Goal: Task Accomplishment & Management: Manage account settings

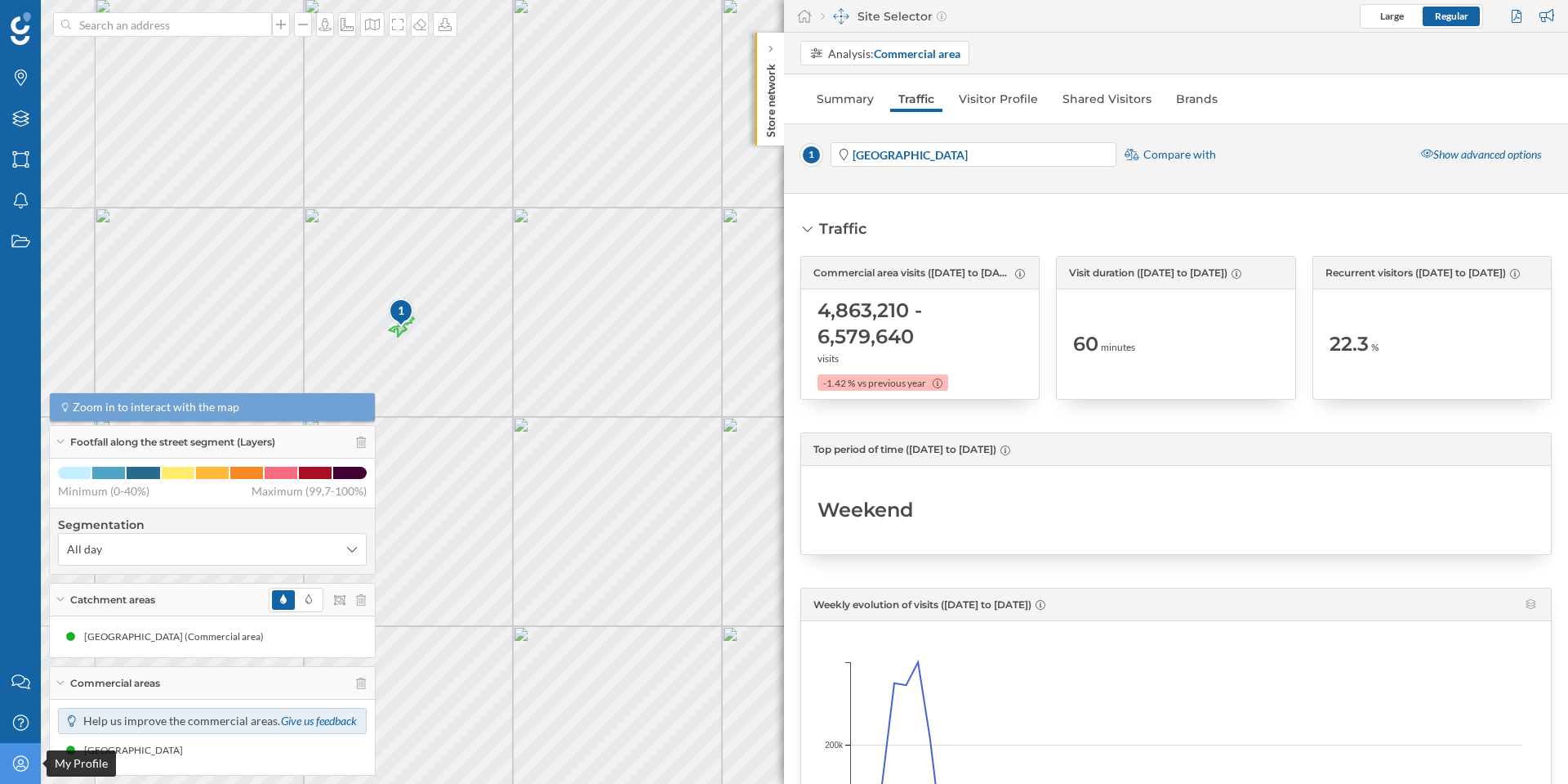
click at [16, 753] on div "My Profile" at bounding box center [20, 763] width 41 height 41
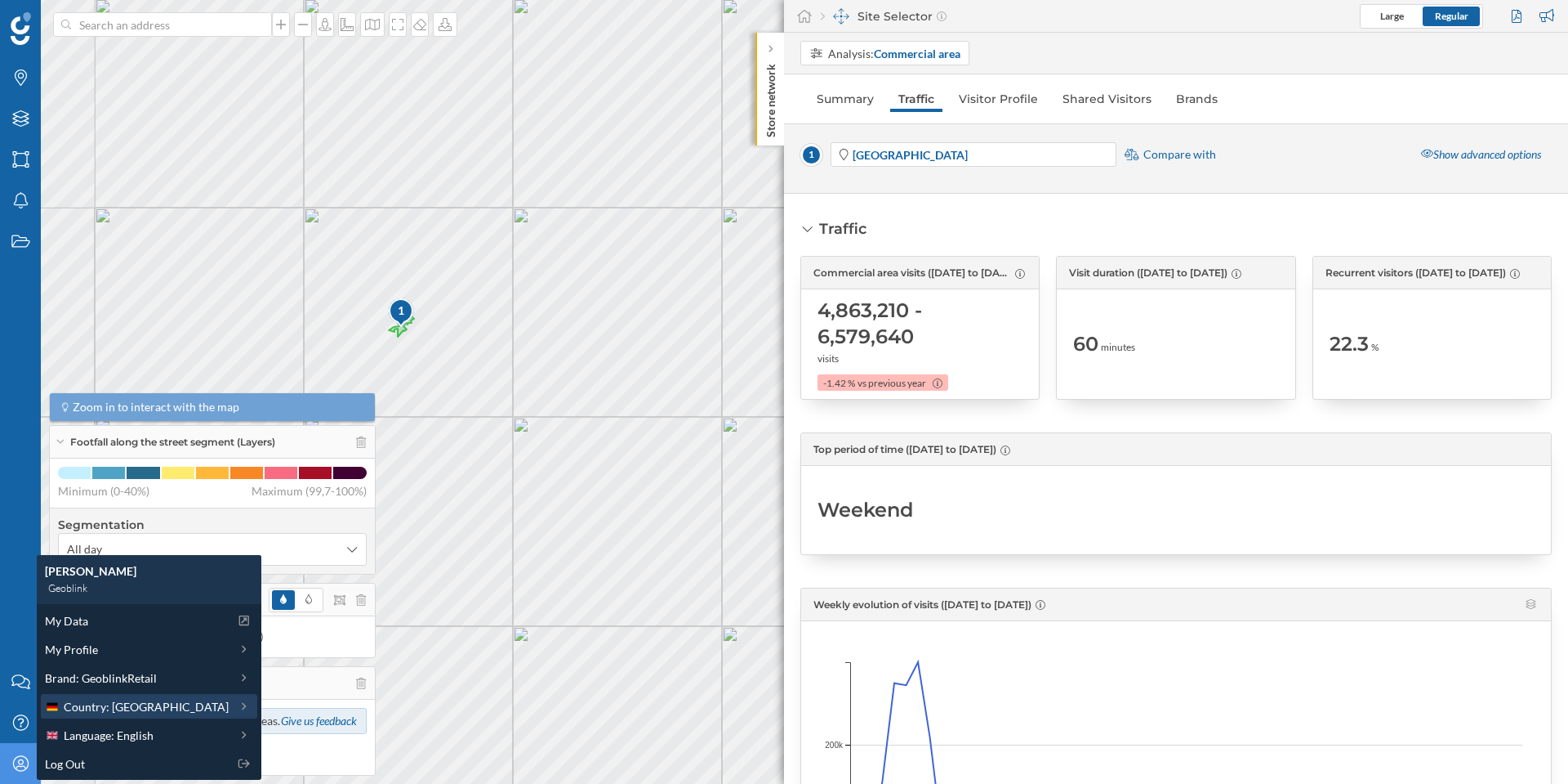
click at [135, 703] on span "Country: [GEOGRAPHIC_DATA]" at bounding box center [146, 706] width 165 height 17
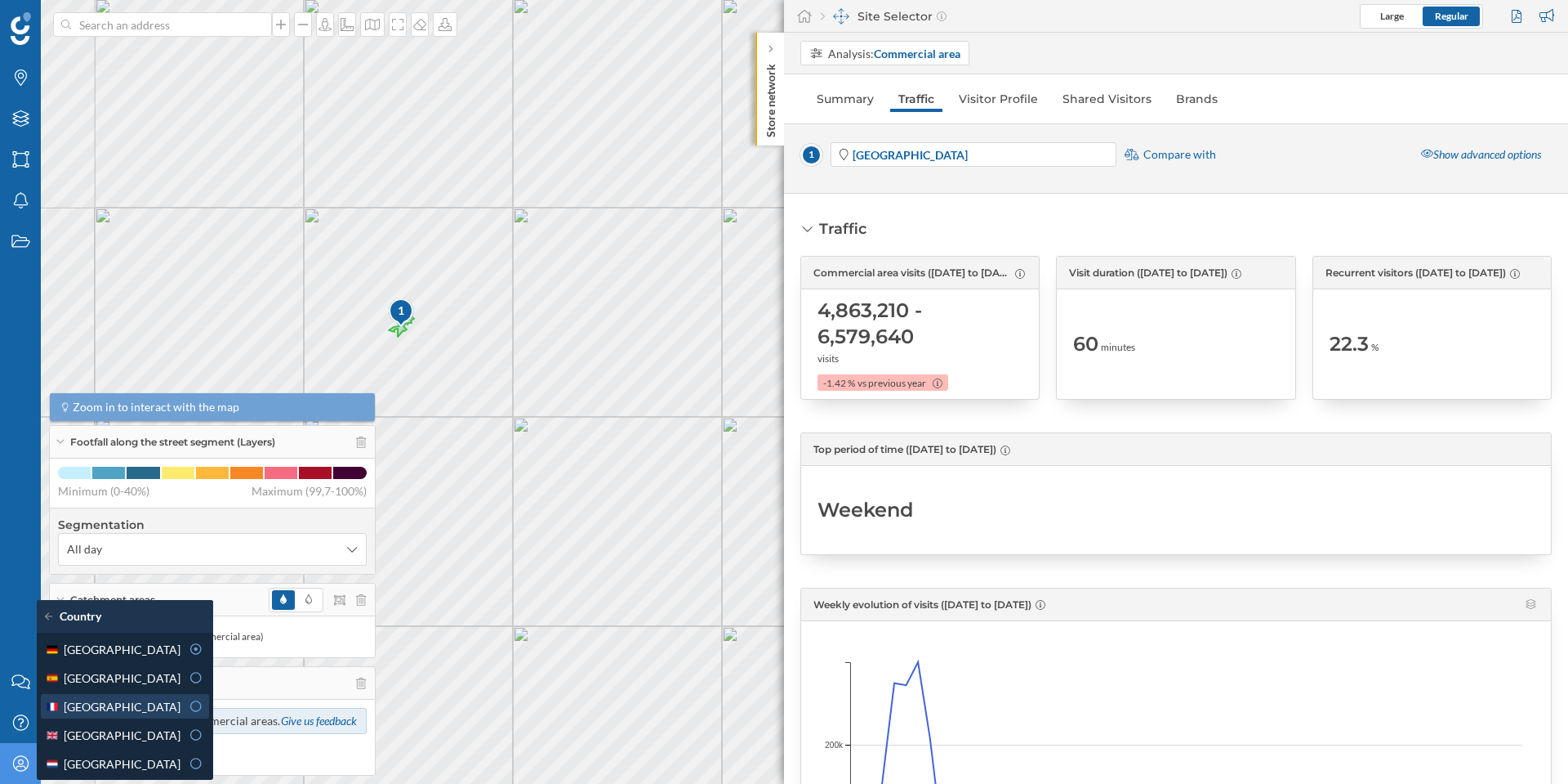
click at [120, 705] on div "[GEOGRAPHIC_DATA]" at bounding box center [112, 706] width 135 height 17
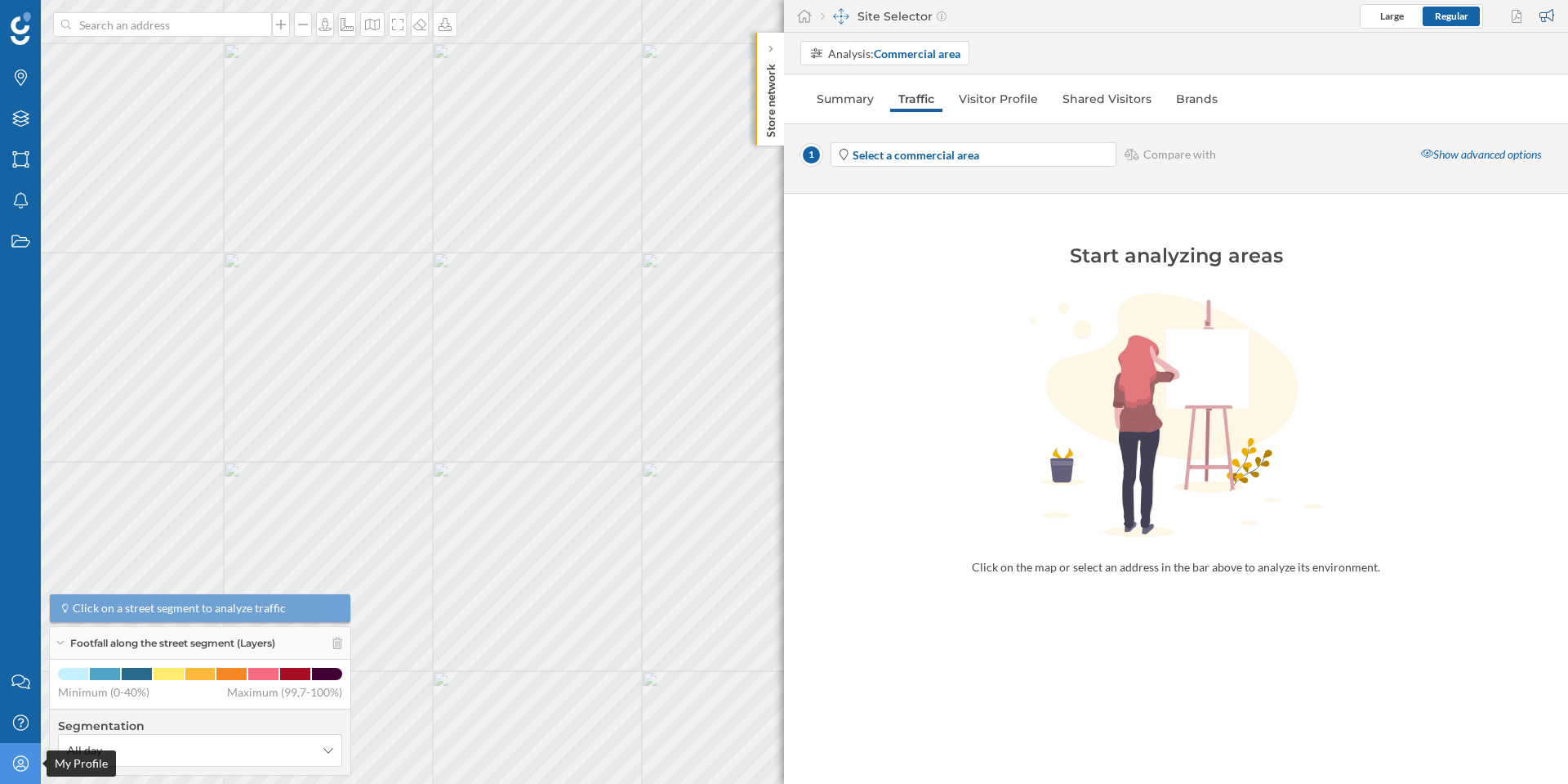
click at [17, 761] on icon "My Profile" at bounding box center [21, 763] width 20 height 16
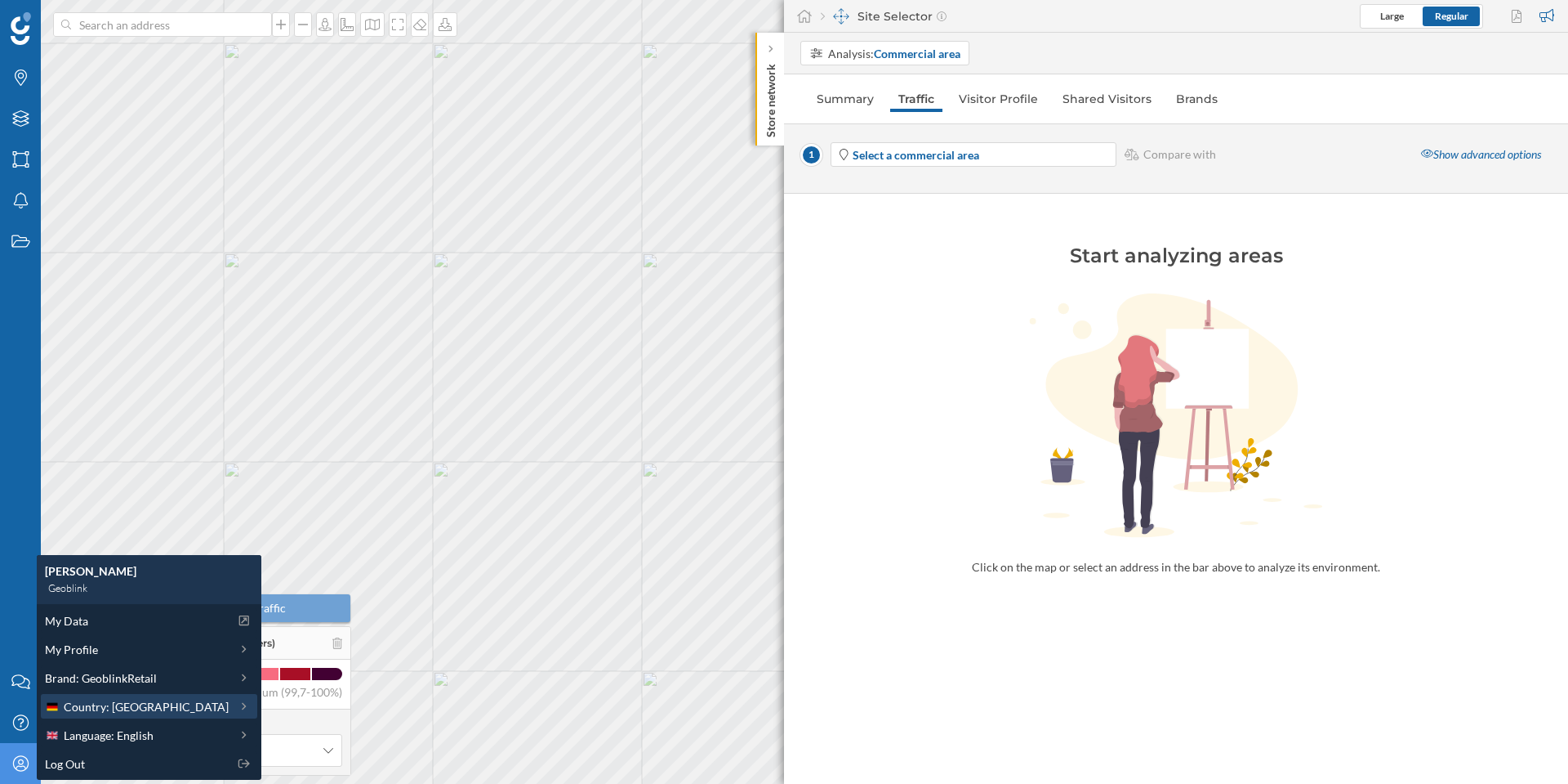
click at [97, 699] on span "Country: [GEOGRAPHIC_DATA]" at bounding box center [146, 706] width 165 height 17
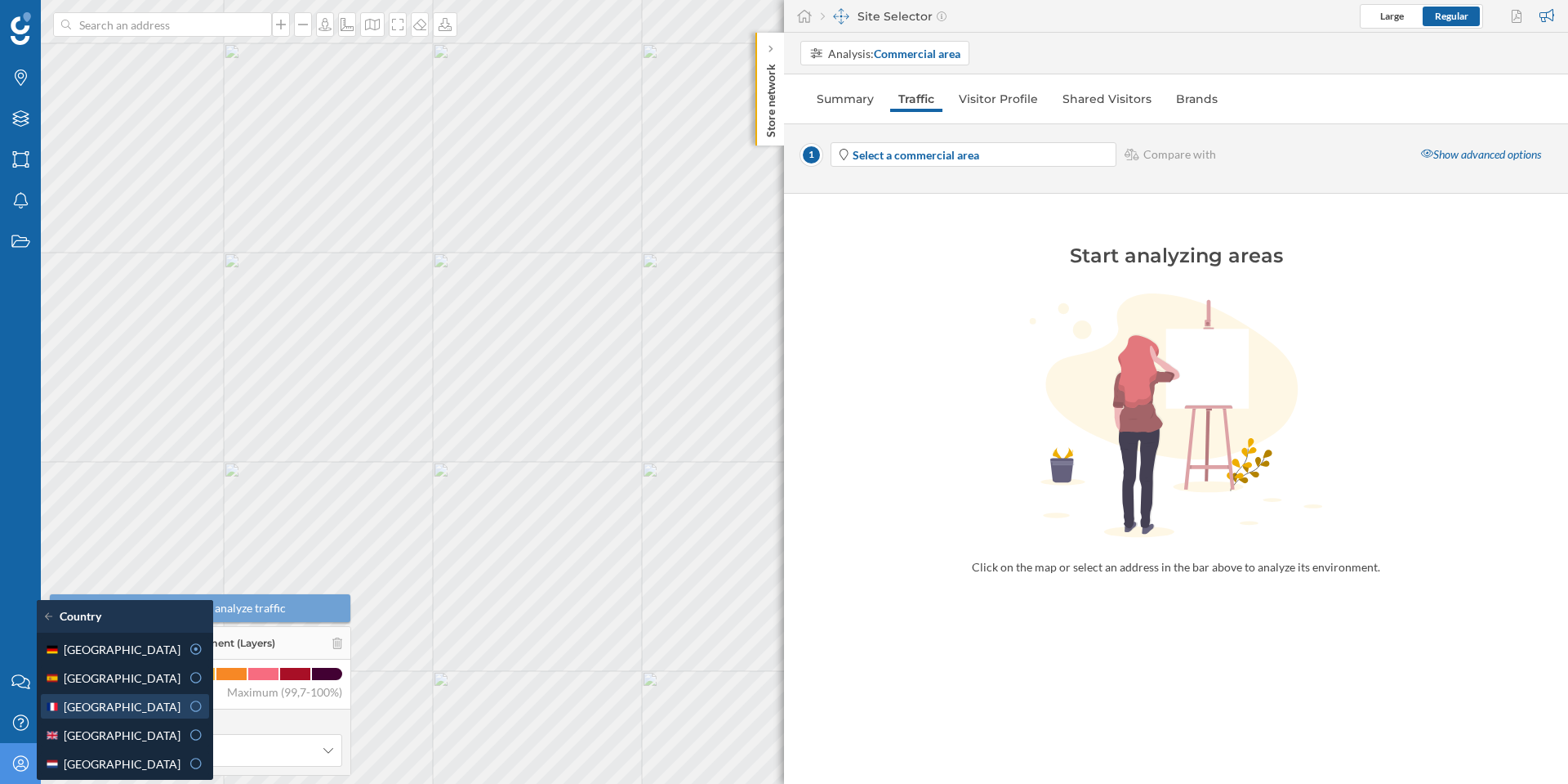
click at [104, 705] on div "[GEOGRAPHIC_DATA]" at bounding box center [112, 706] width 135 height 17
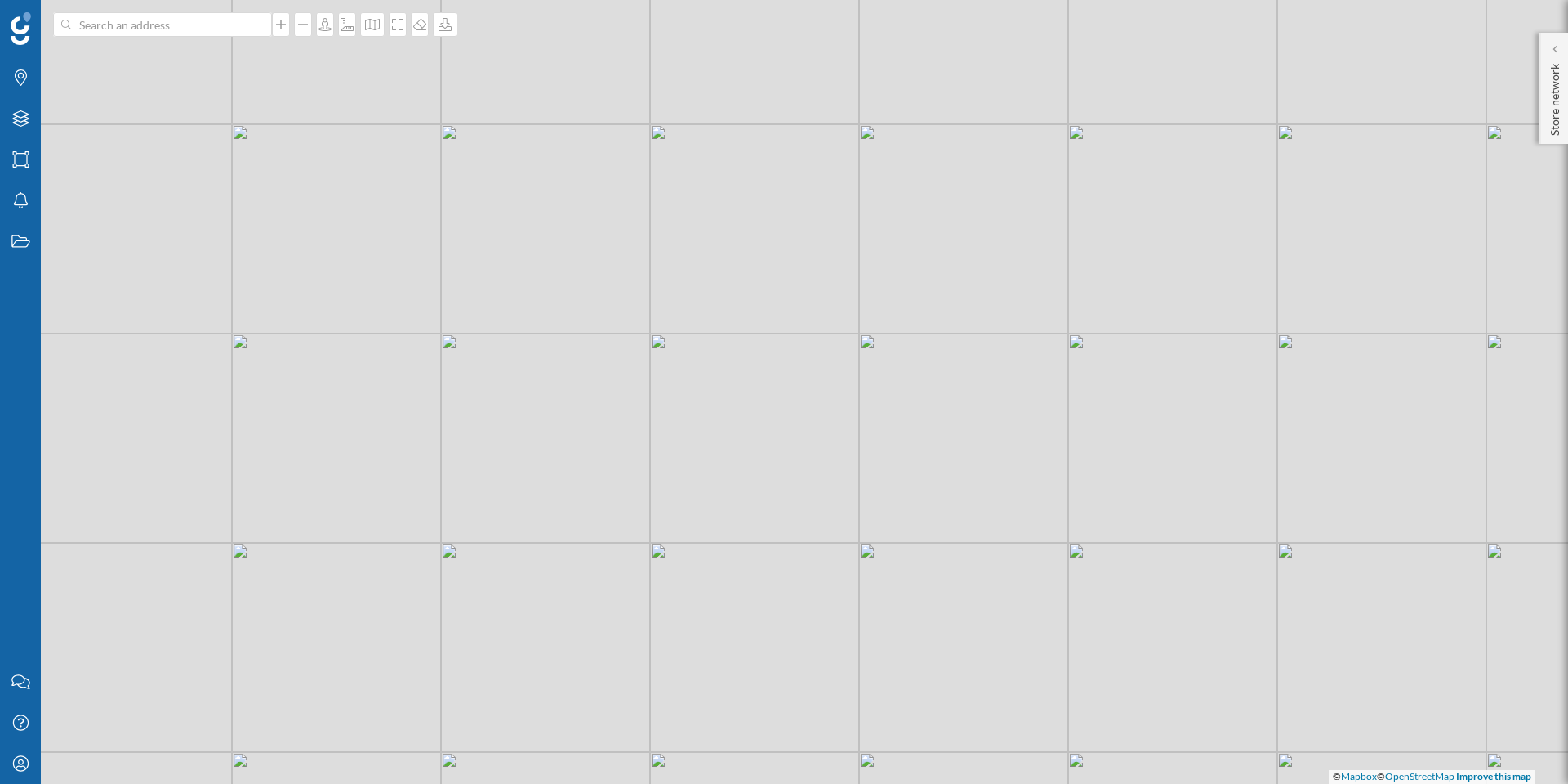
drag, startPoint x: 514, startPoint y: 383, endPoint x: 692, endPoint y: 465, distance: 196.0
click at [692, 465] on div "© Mapbox © OpenStreetMap Improve this map" at bounding box center [784, 392] width 1568 height 784
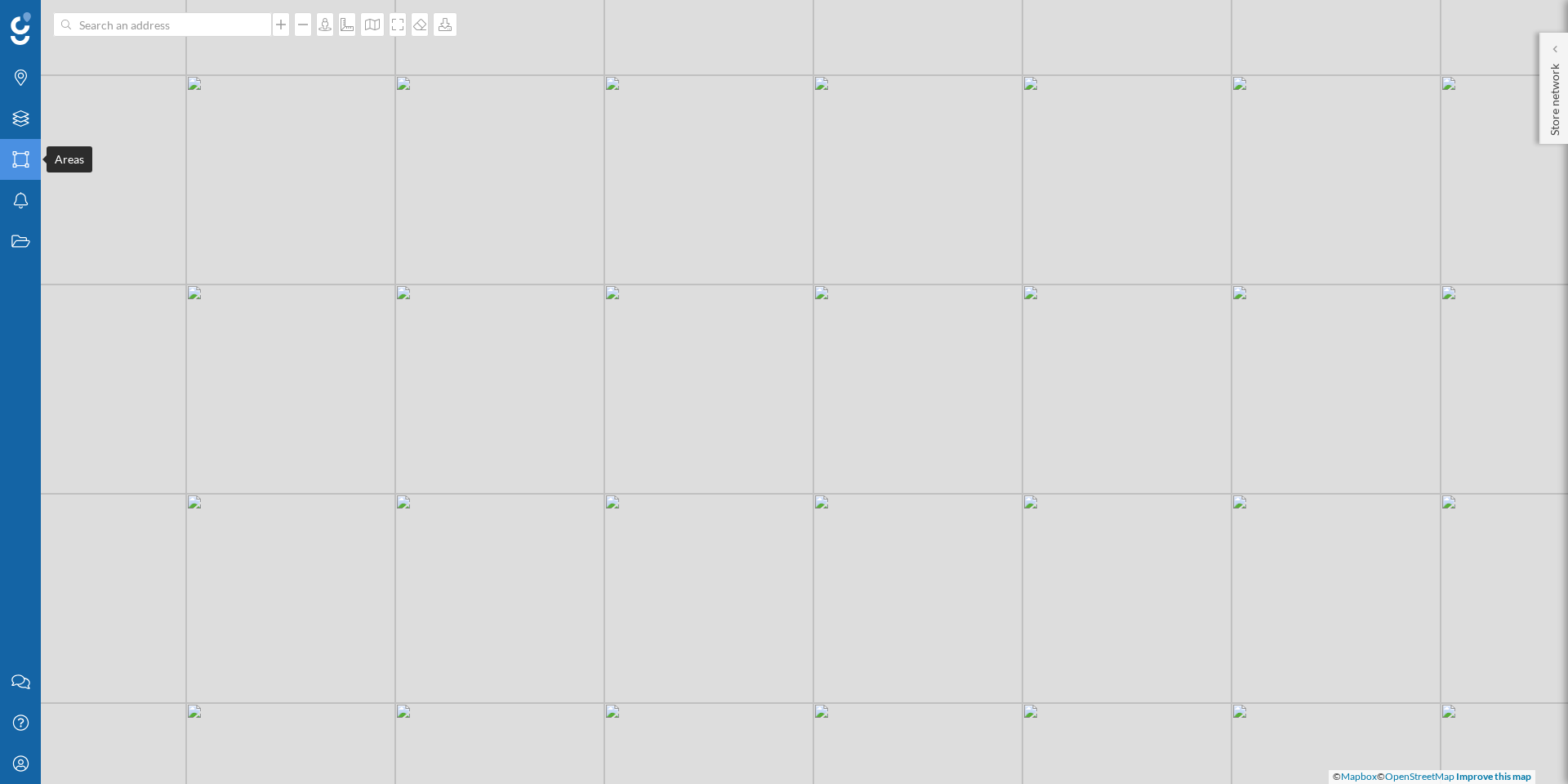
click at [24, 154] on icon "Areas" at bounding box center [21, 159] width 20 height 16
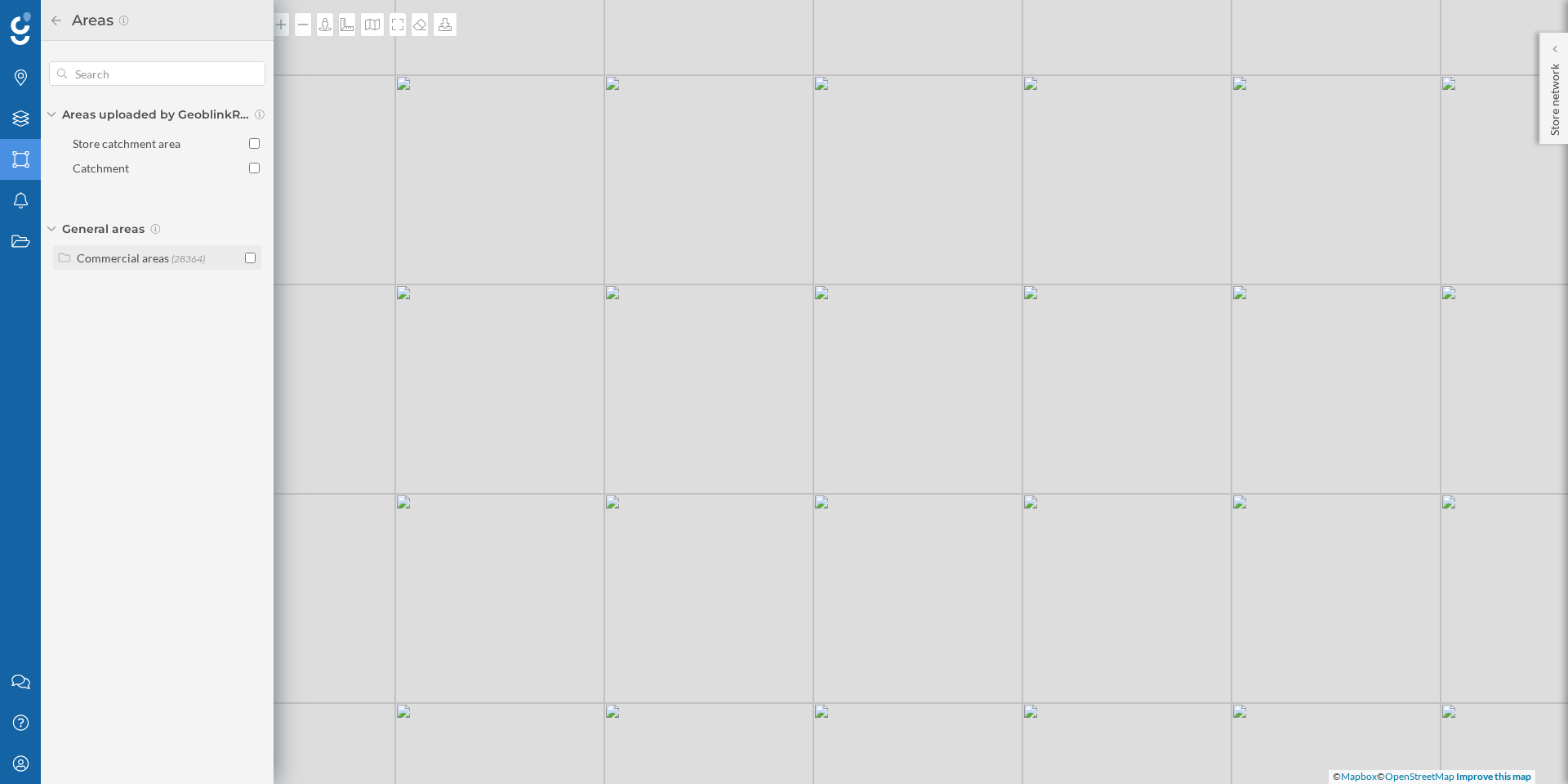
click at [100, 260] on div "Commercial areas" at bounding box center [122, 258] width 92 height 14
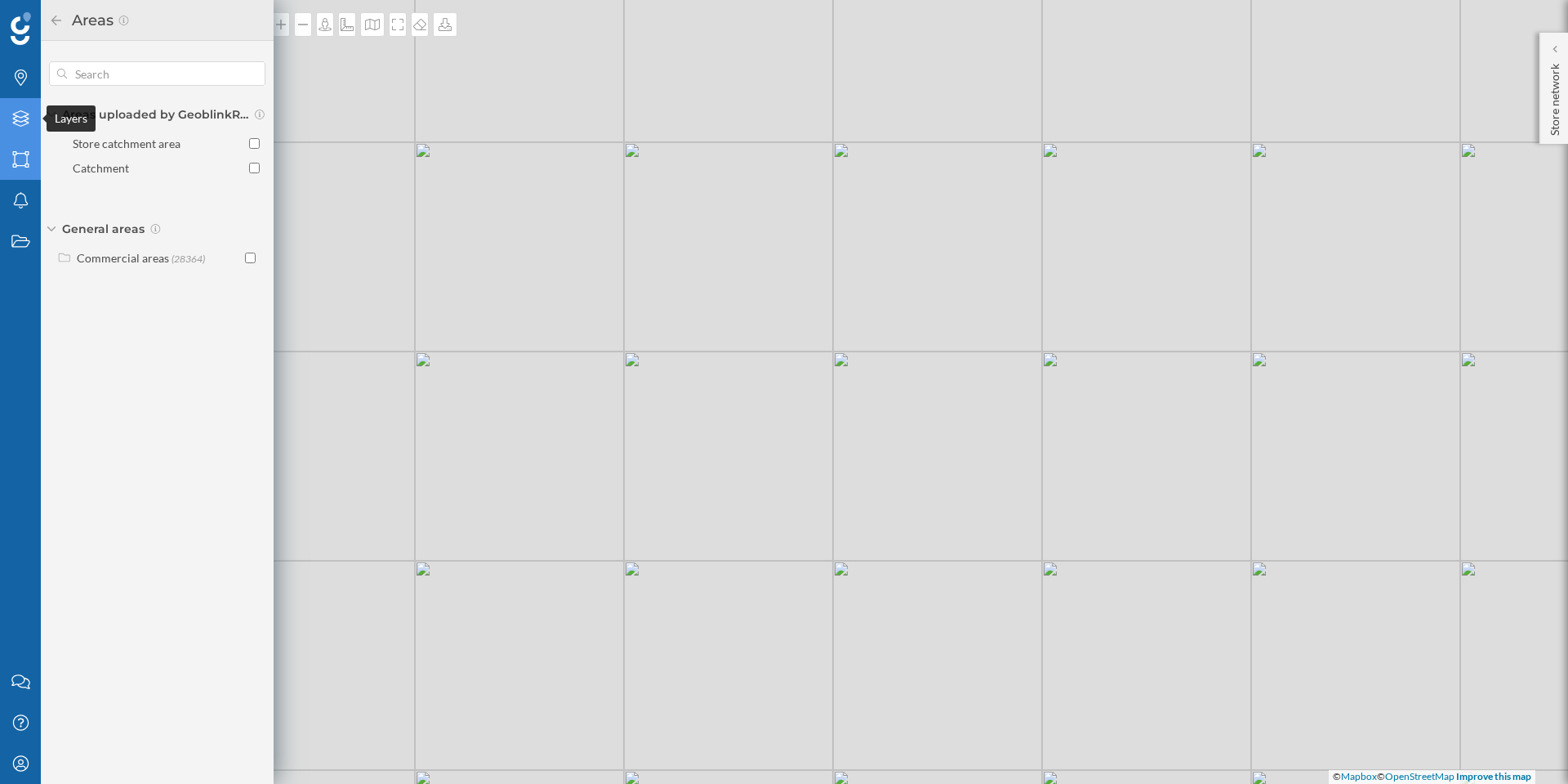
click at [14, 119] on icon "Layers" at bounding box center [21, 119] width 20 height 16
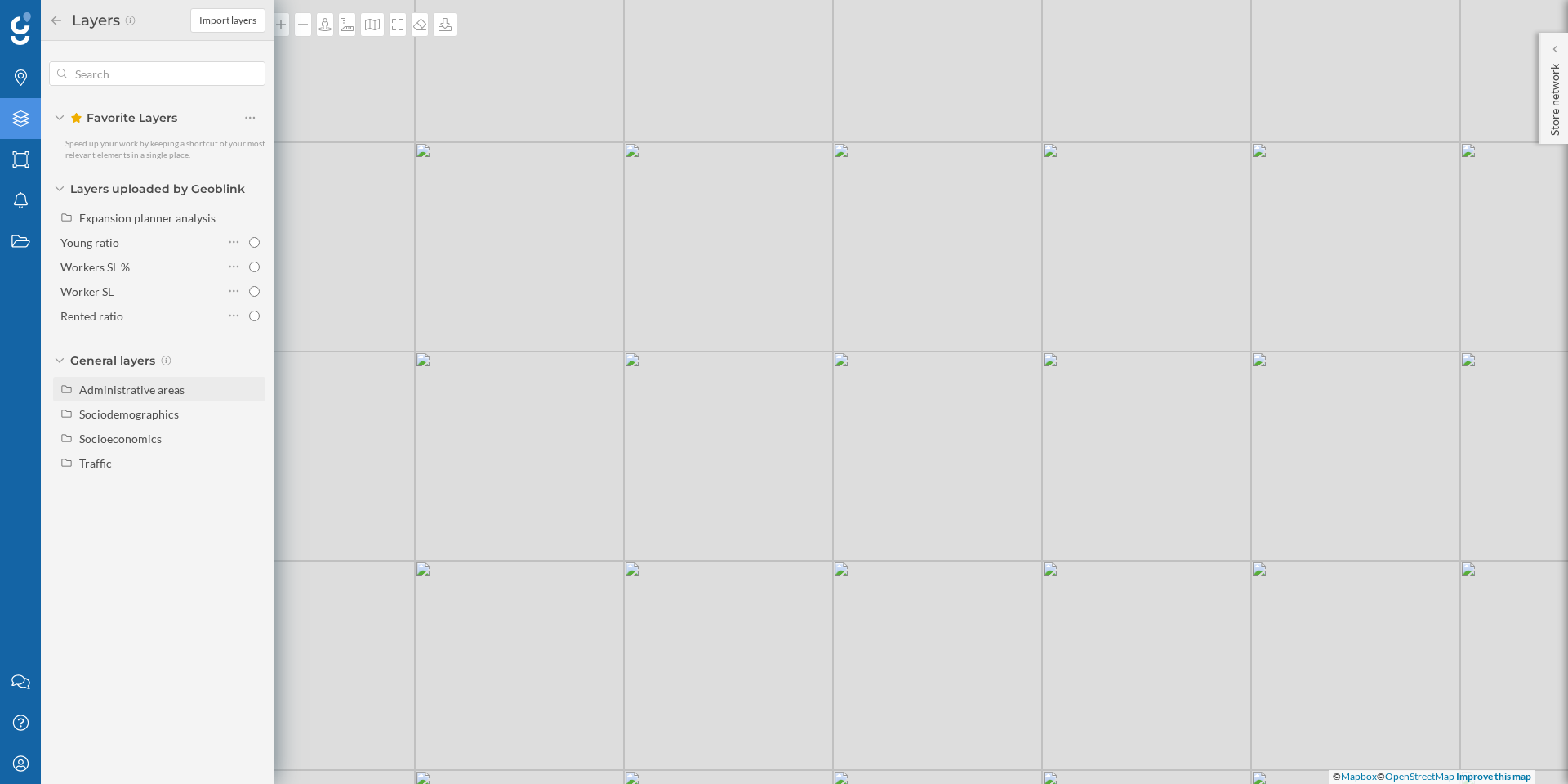
click at [162, 391] on div "Administrative areas" at bounding box center [132, 389] width 105 height 14
click at [173, 495] on div "Iris" at bounding box center [152, 497] width 134 height 17
click at [249, 495] on input "Iris" at bounding box center [255, 497] width 11 height 11
radio input "true"
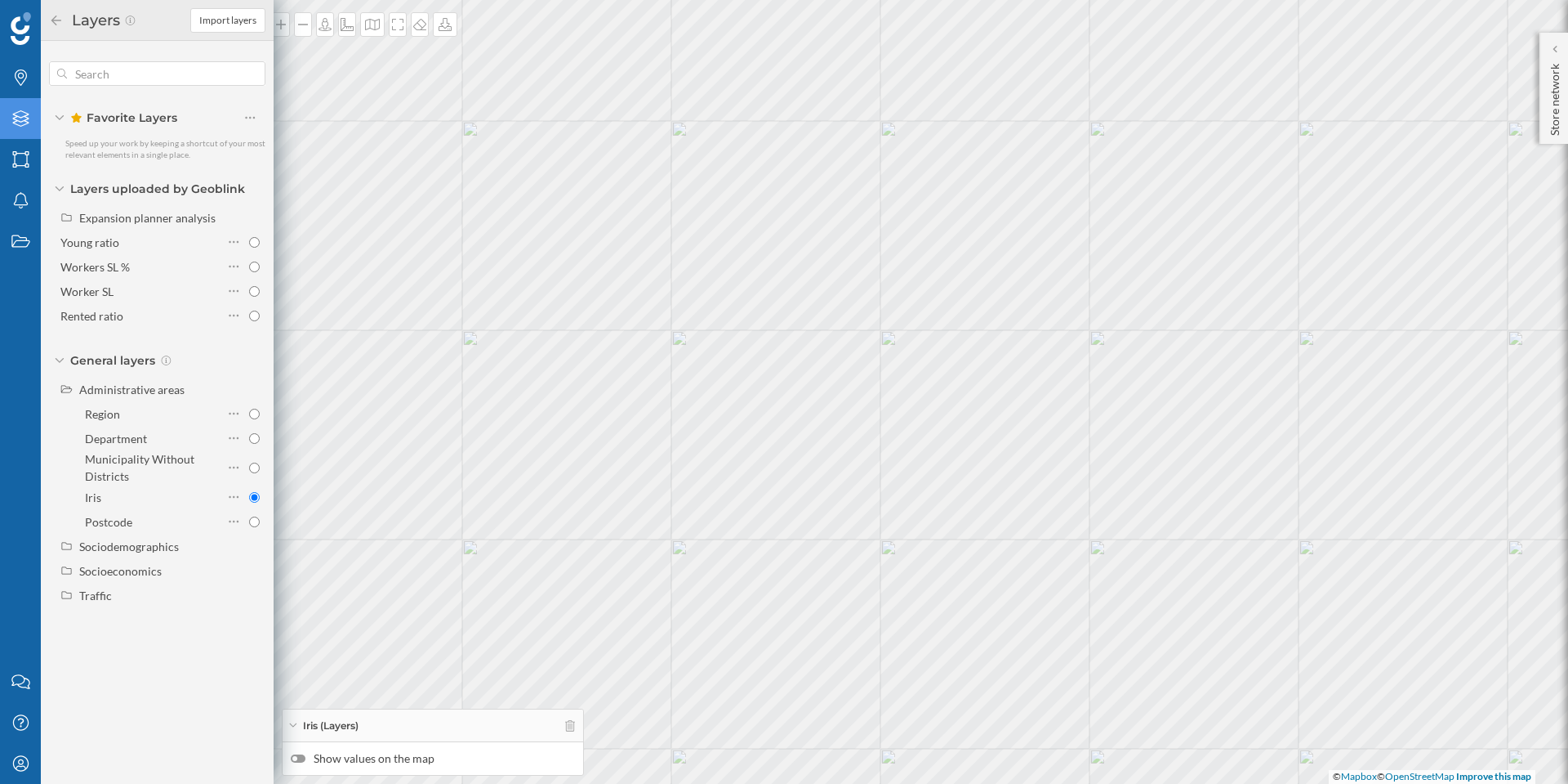
drag, startPoint x: 773, startPoint y: 546, endPoint x: 679, endPoint y: 441, distance: 140.9
click at [679, 441] on div "© Mapbox © OpenStreetMap Improve this map" at bounding box center [784, 392] width 1568 height 784
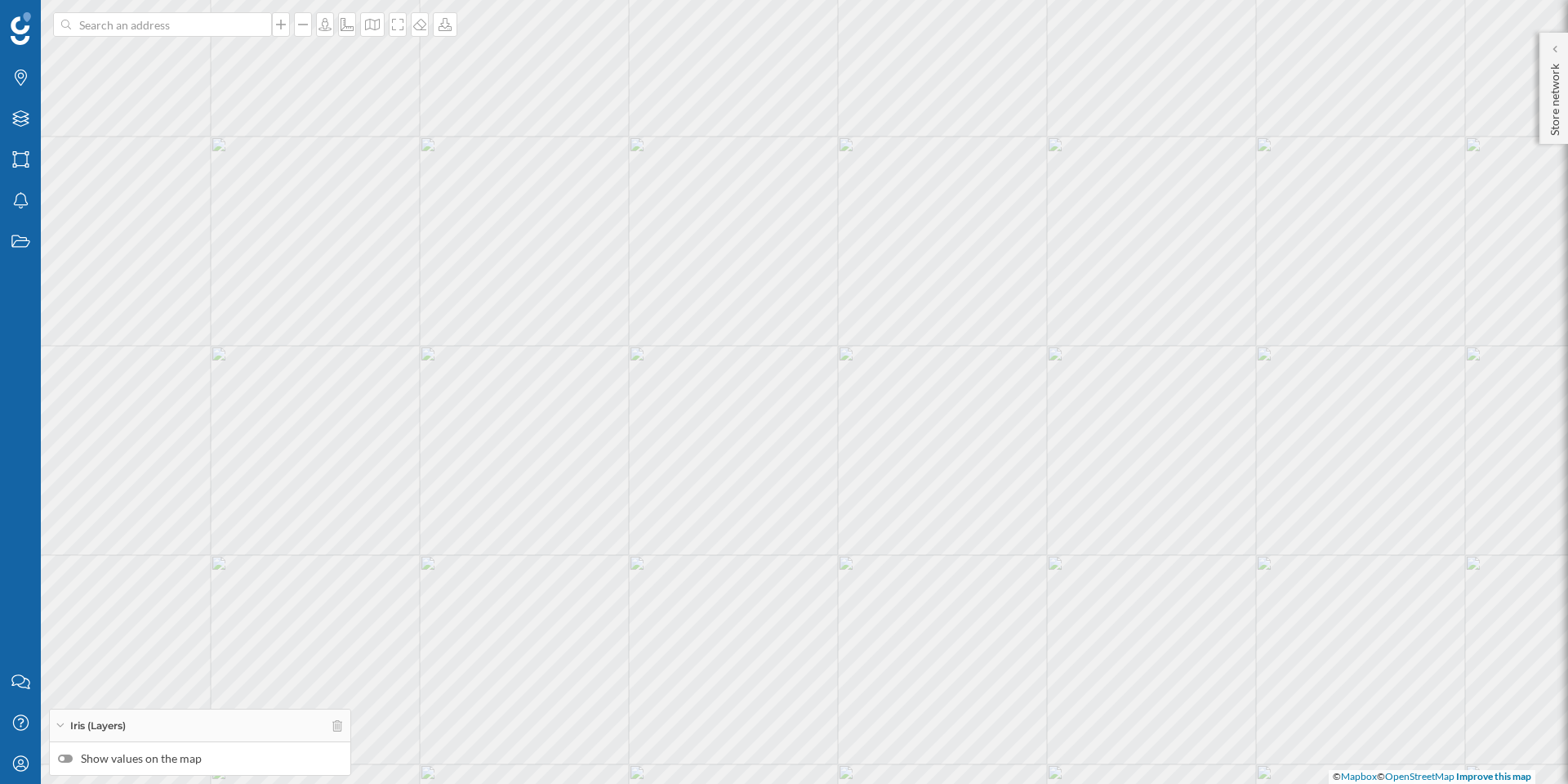
drag, startPoint x: 695, startPoint y: 526, endPoint x: 454, endPoint y: 353, distance: 296.7
click at [454, 353] on div "© Mapbox © OpenStreetMap Improve this map" at bounding box center [784, 392] width 1568 height 784
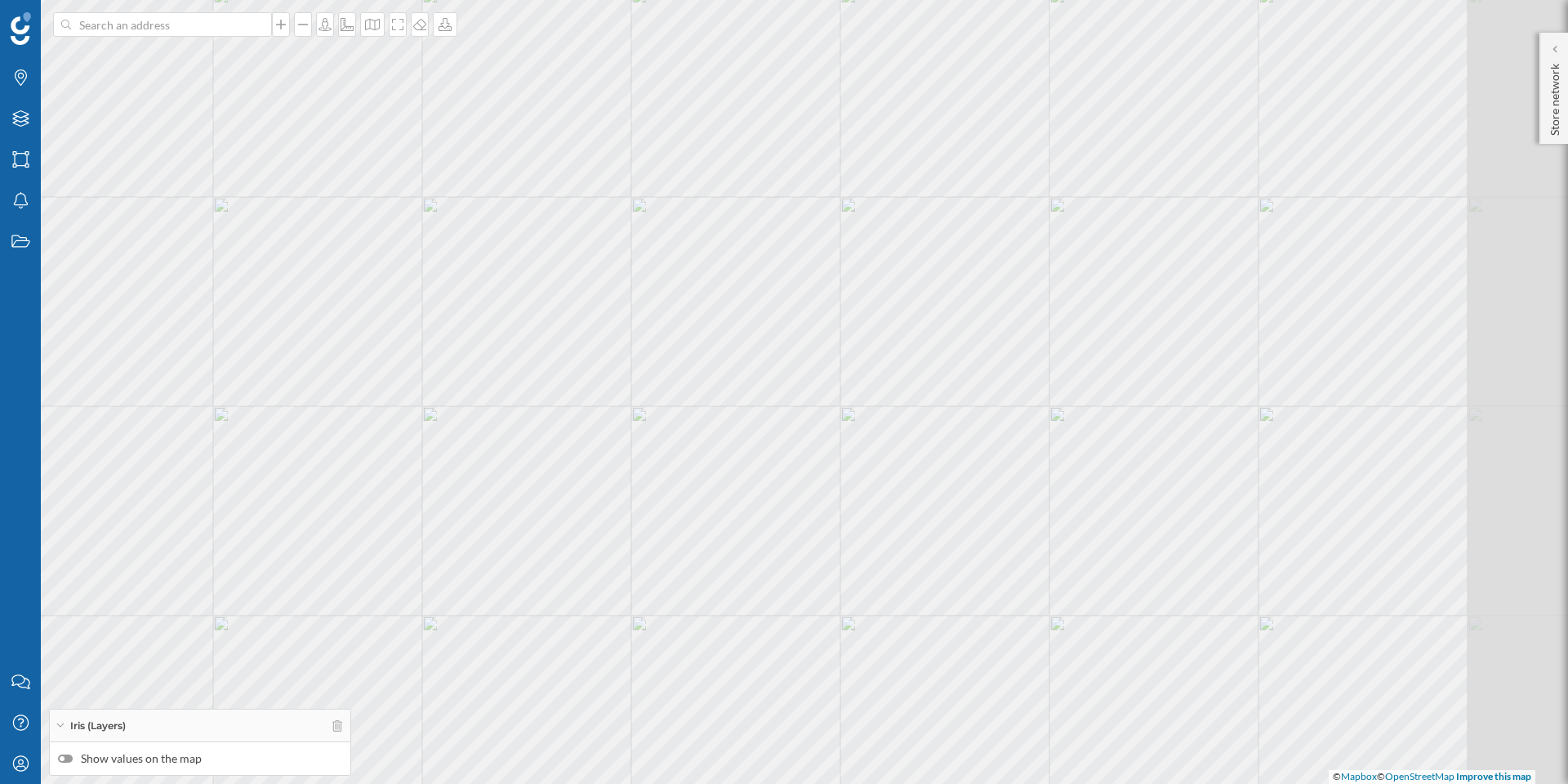
drag, startPoint x: 780, startPoint y: 308, endPoint x: 658, endPoint y: 415, distance: 162.3
click at [658, 415] on div "© Mapbox © OpenStreetMap Improve this map" at bounding box center [784, 392] width 1568 height 784
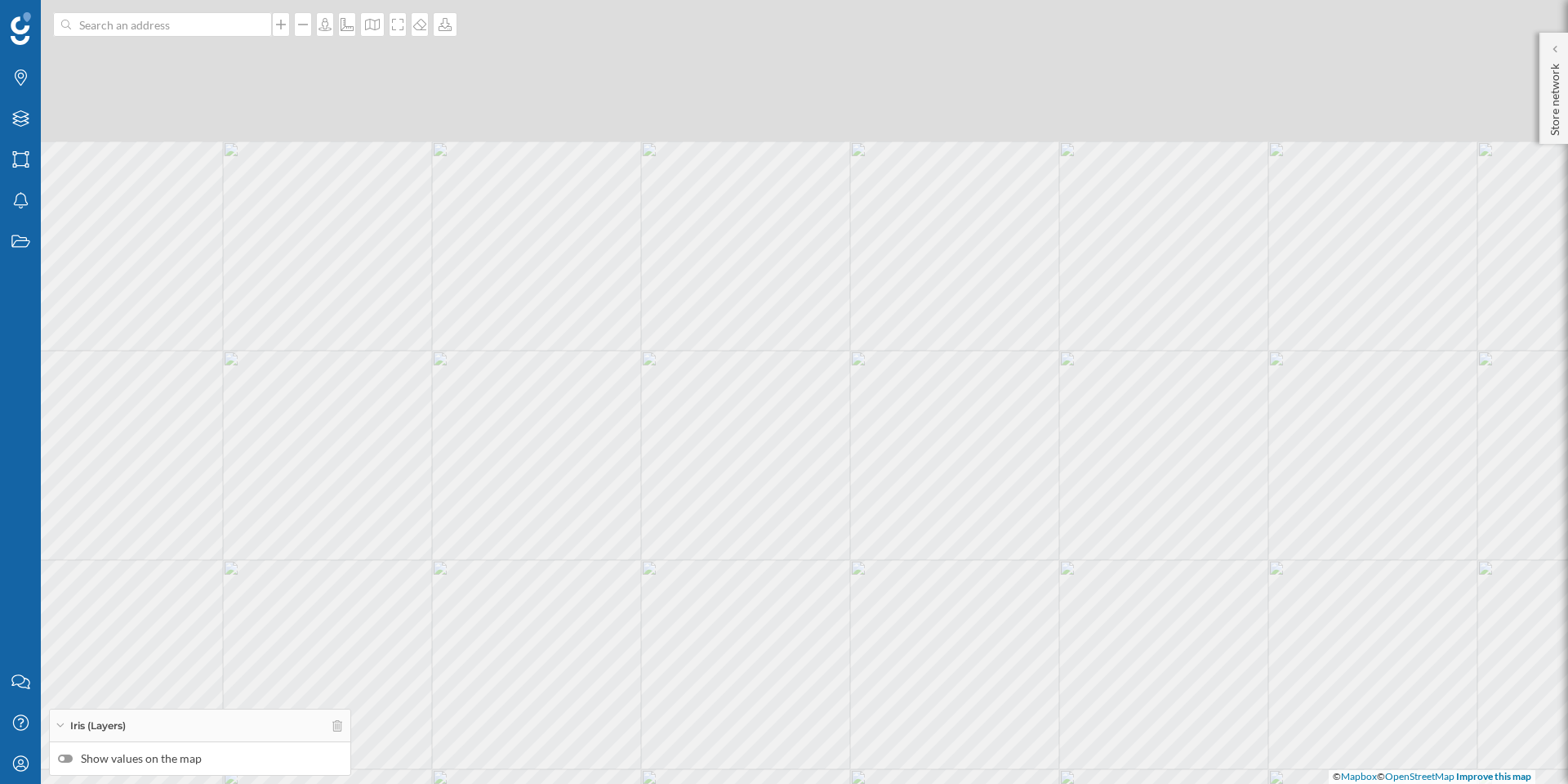
drag, startPoint x: 644, startPoint y: 331, endPoint x: 623, endPoint y: 633, distance: 302.7
click at [623, 633] on div "© Mapbox © OpenStreetMap Improve this map" at bounding box center [784, 392] width 1568 height 784
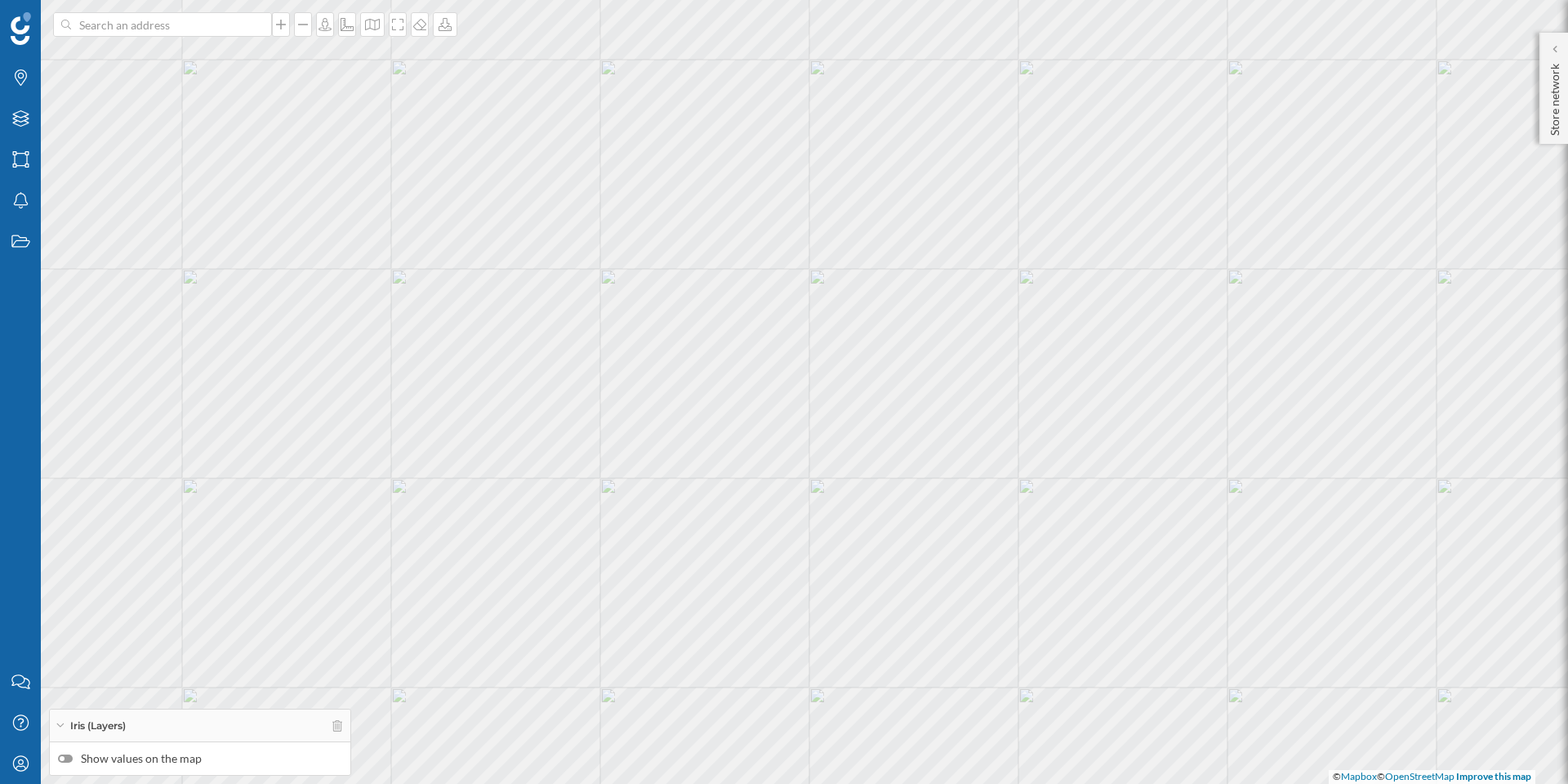
drag, startPoint x: 821, startPoint y: 550, endPoint x: 780, endPoint y: 260, distance: 292.9
click at [780, 260] on div "© Mapbox © OpenStreetMap Improve this map" at bounding box center [784, 392] width 1568 height 784
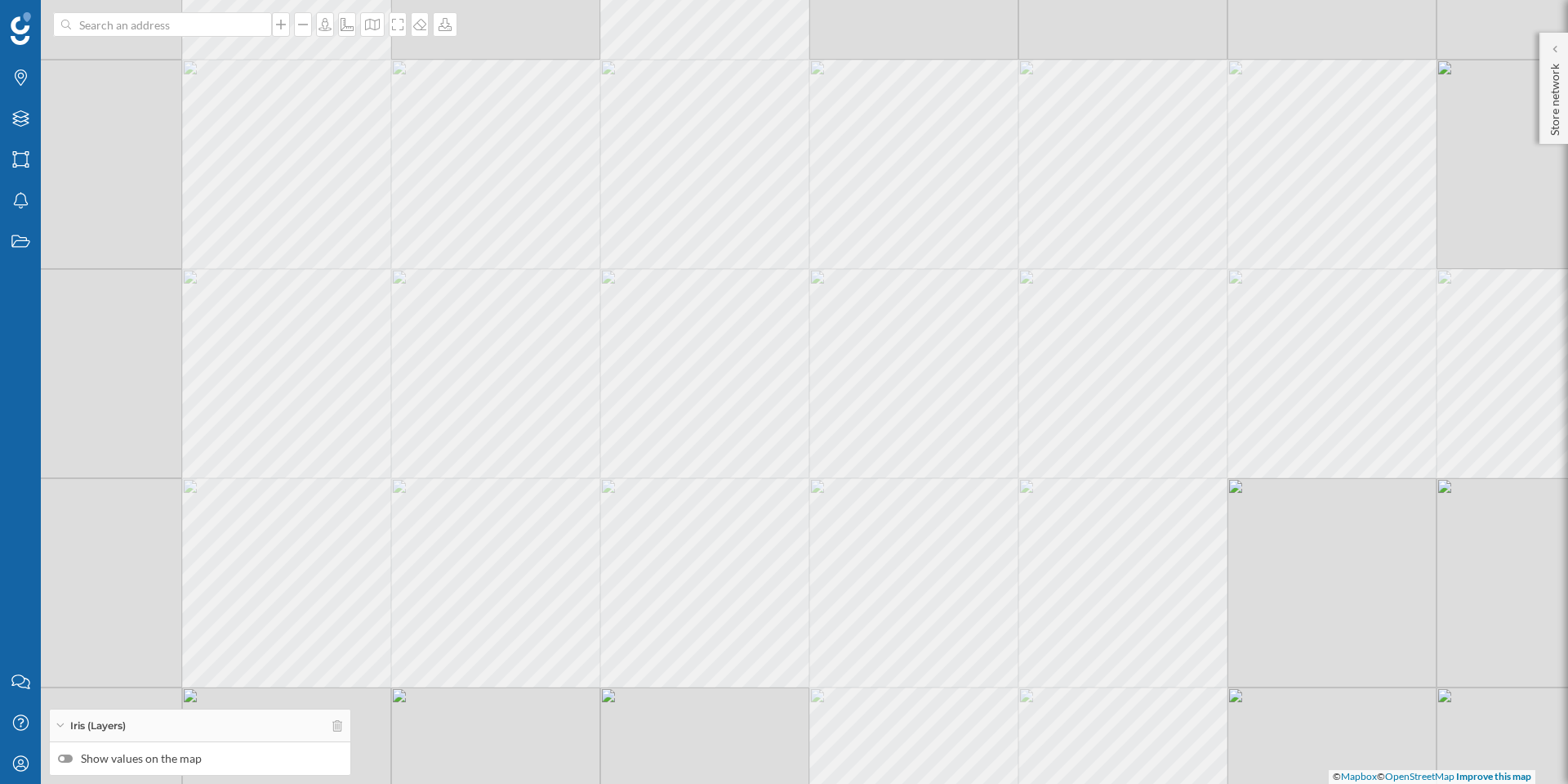
click at [776, 471] on div "© Mapbox © OpenStreetMap Improve this map" at bounding box center [784, 392] width 1568 height 784
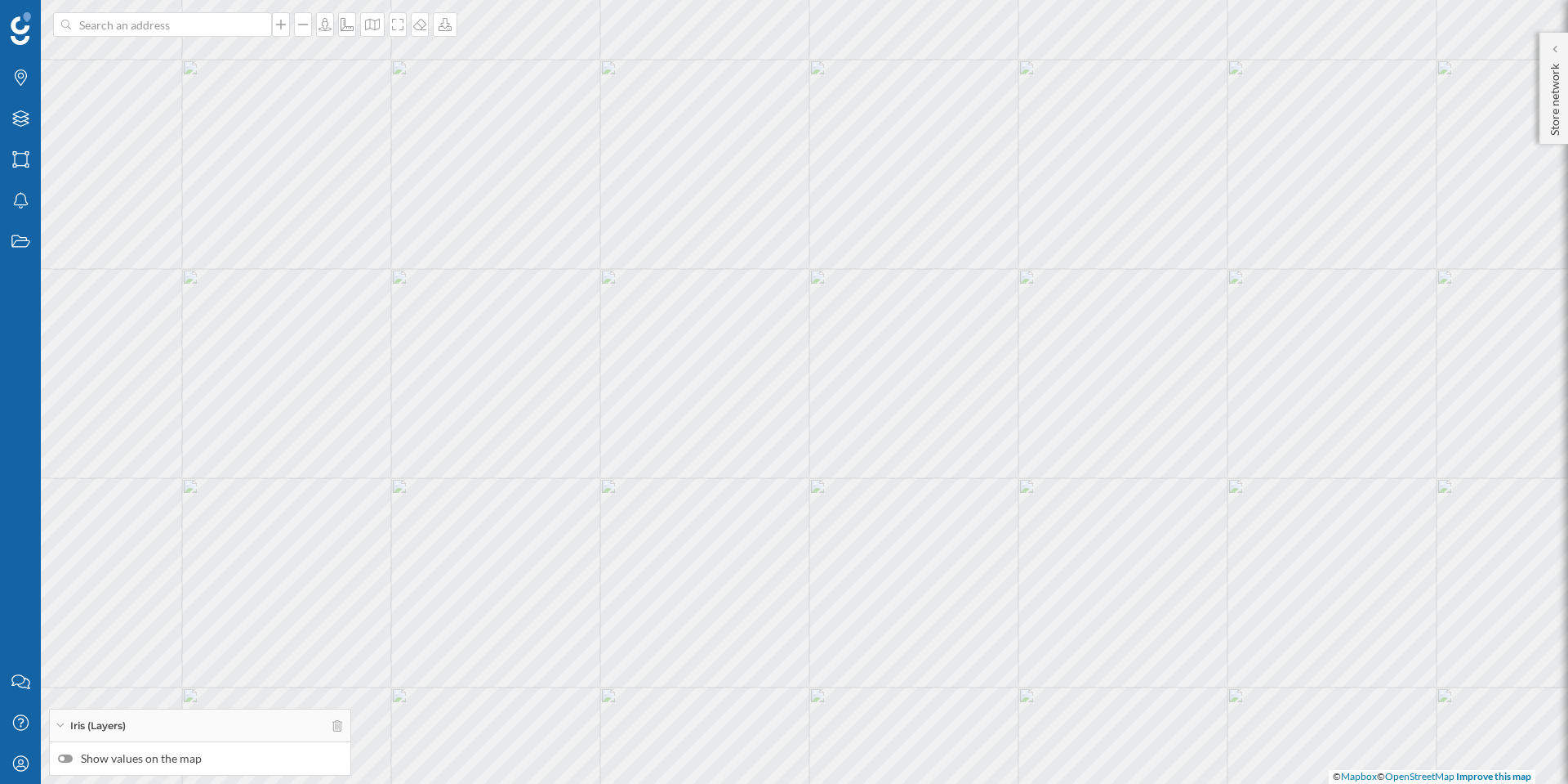
click at [766, 469] on div "© Mapbox © OpenStreetMap Improve this map" at bounding box center [784, 392] width 1568 height 784
click at [64, 757] on div at bounding box center [61, 758] width 5 height 5
click at [0, 0] on input "Show values on the map" at bounding box center [0, 0] width 0 height 0
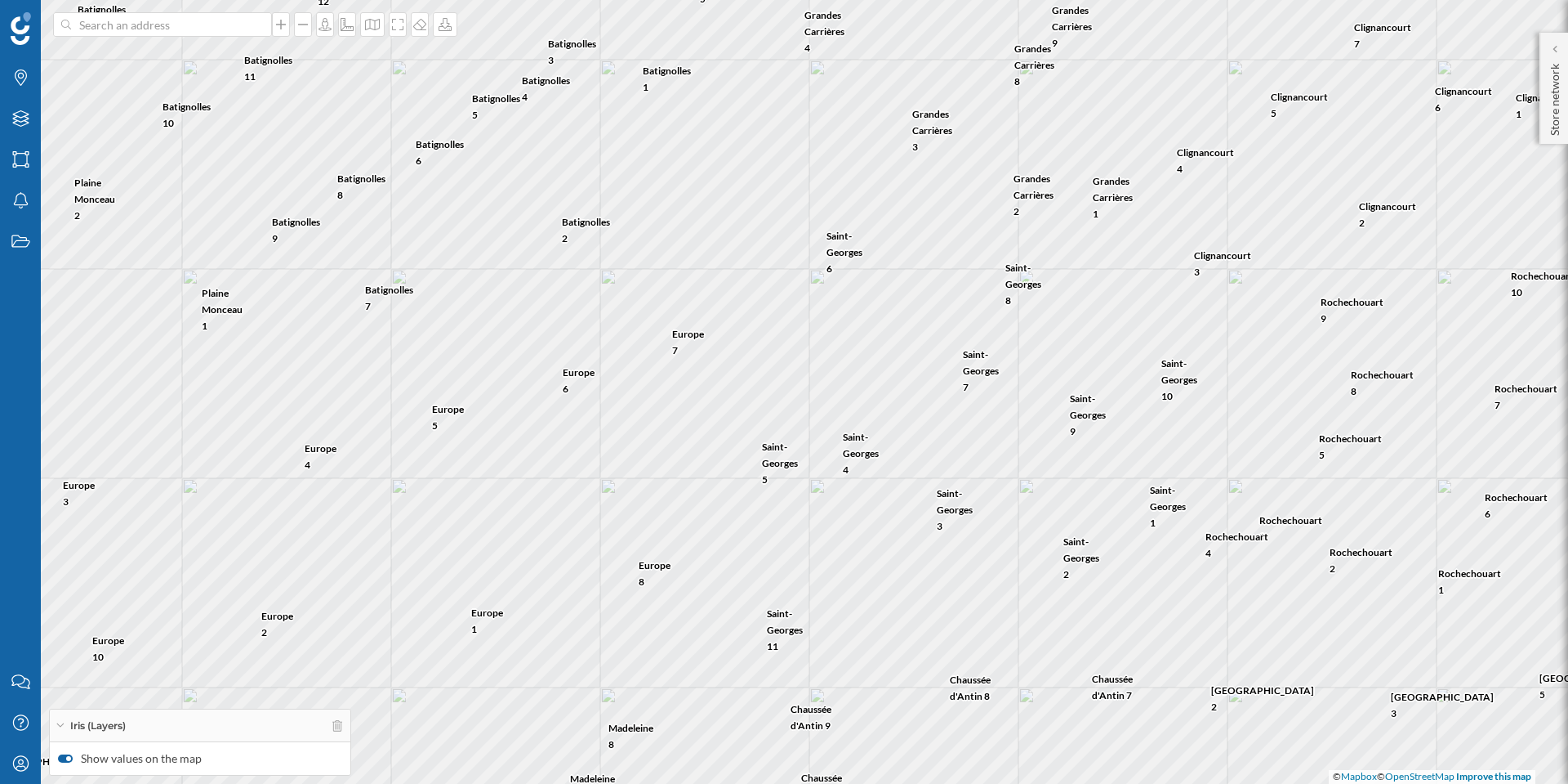
click at [765, 507] on div "Europe 7 [GEOGRAPHIC_DATA] 5 [GEOGRAPHIC_DATA] 6 [GEOGRAPHIC_DATA] 8 [GEOGRAPHI…" at bounding box center [784, 392] width 1568 height 784
click at [775, 463] on div "Europe 7 [GEOGRAPHIC_DATA] 5 [GEOGRAPHIC_DATA] 6 [GEOGRAPHIC_DATA] 8 [GEOGRAPHI…" at bounding box center [784, 392] width 1568 height 784
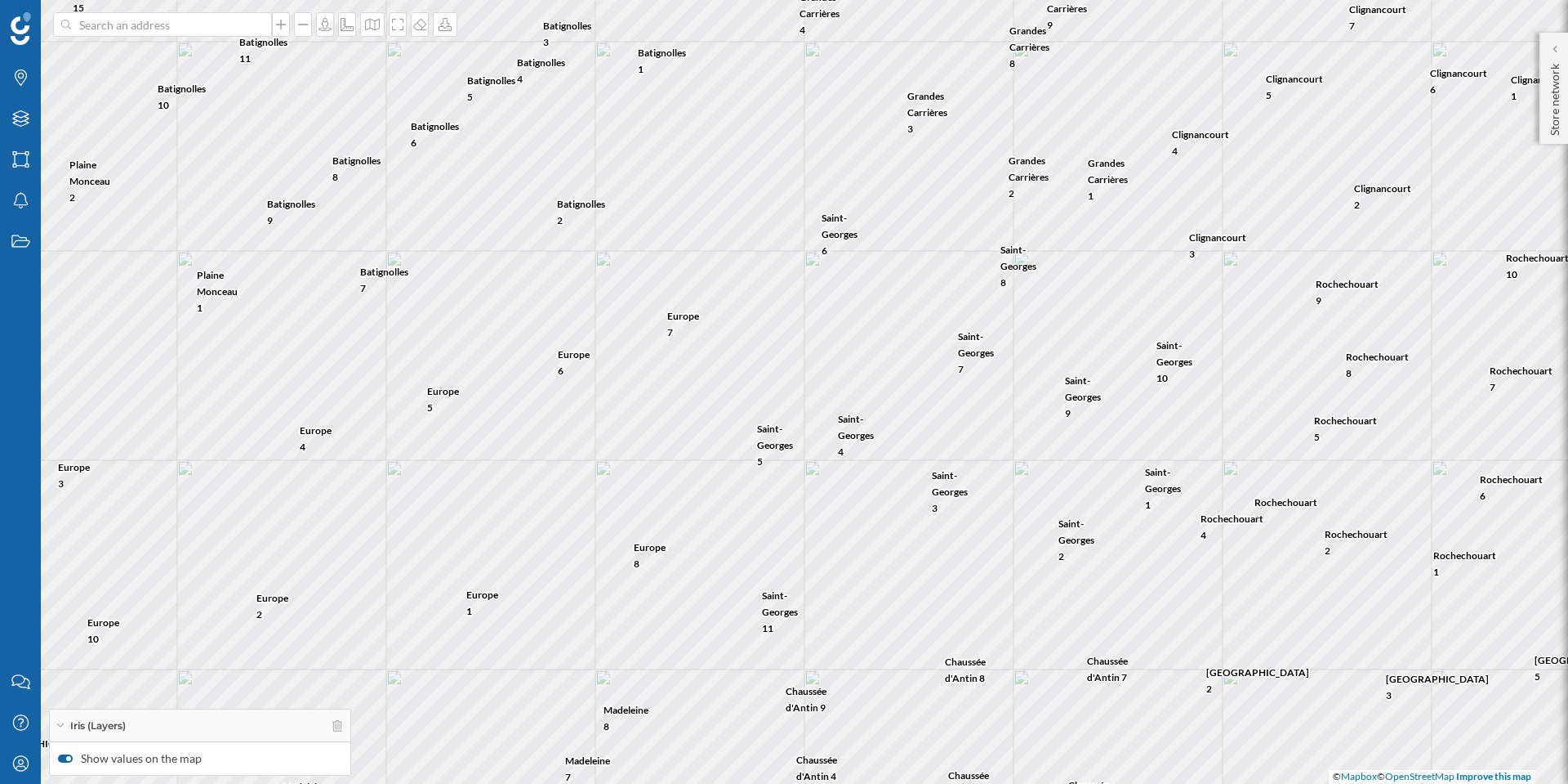
click at [779, 433] on div "Europe 7 [GEOGRAPHIC_DATA] 5 Europe 6 Europe 8 [GEOGRAPHIC_DATA] 4 [GEOGRAPHIC_…" at bounding box center [784, 392] width 1568 height 784
click at [774, 438] on div "Europe 7 [GEOGRAPHIC_DATA] 5 Europe 6 Europe 8 [GEOGRAPHIC_DATA] 4 [GEOGRAPHIC_…" at bounding box center [784, 392] width 1568 height 784
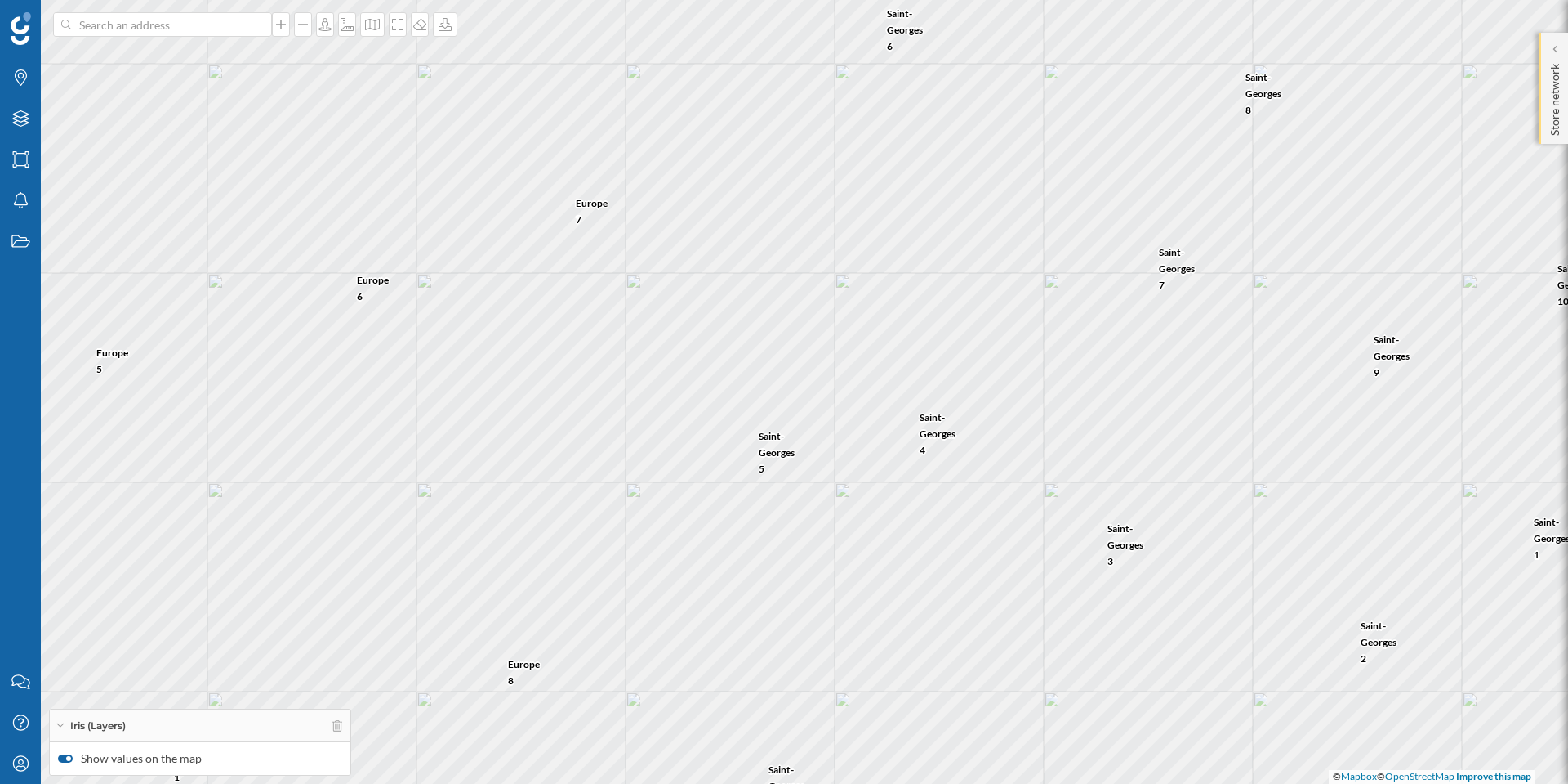
click at [1510, 62] on p "Store network" at bounding box center [1555, 97] width 16 height 79
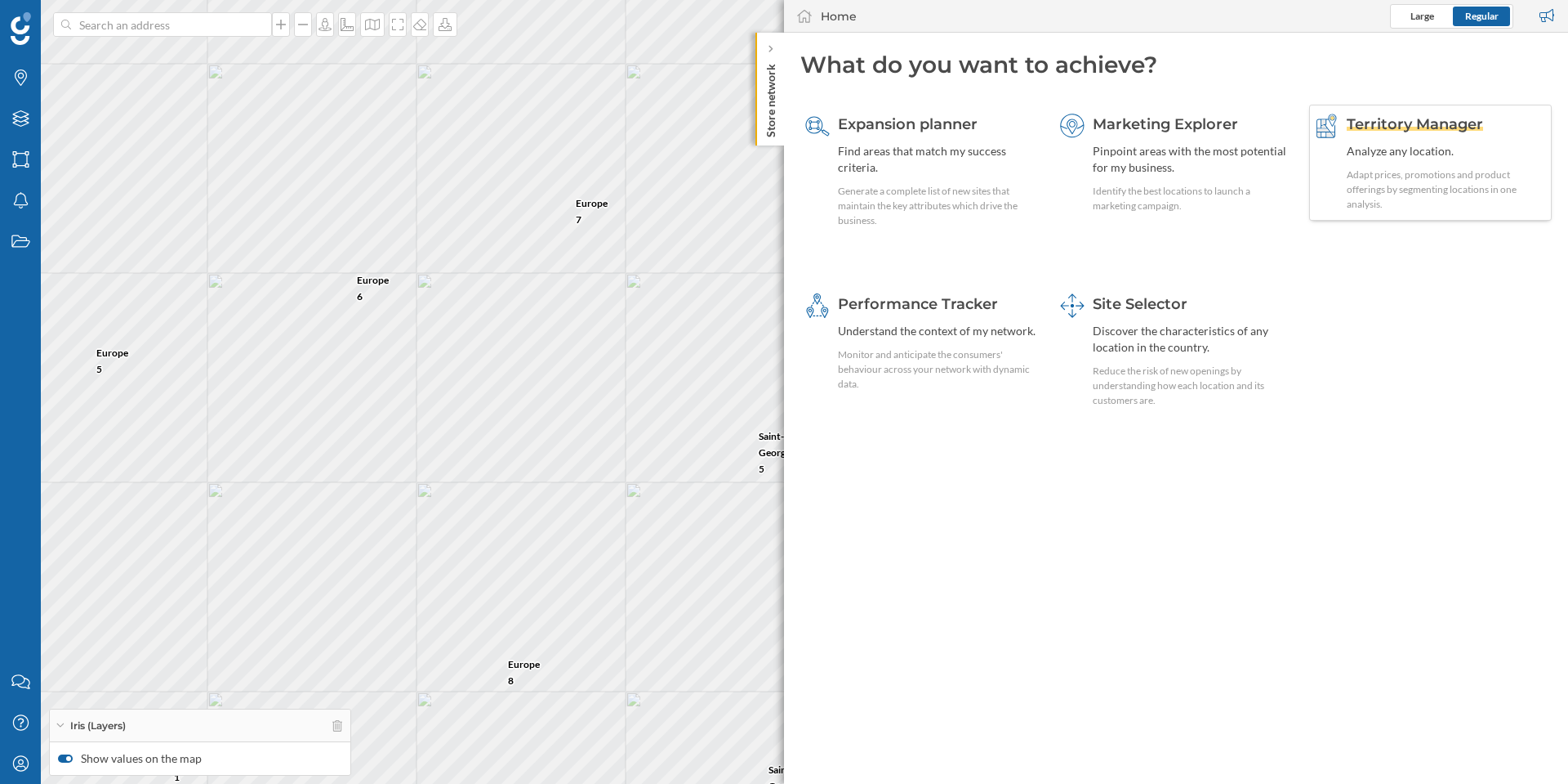
click at [1388, 163] on div "Territory Manager Analyze any location. Adapt prices, promotions and product of…" at bounding box center [1447, 162] width 200 height 98
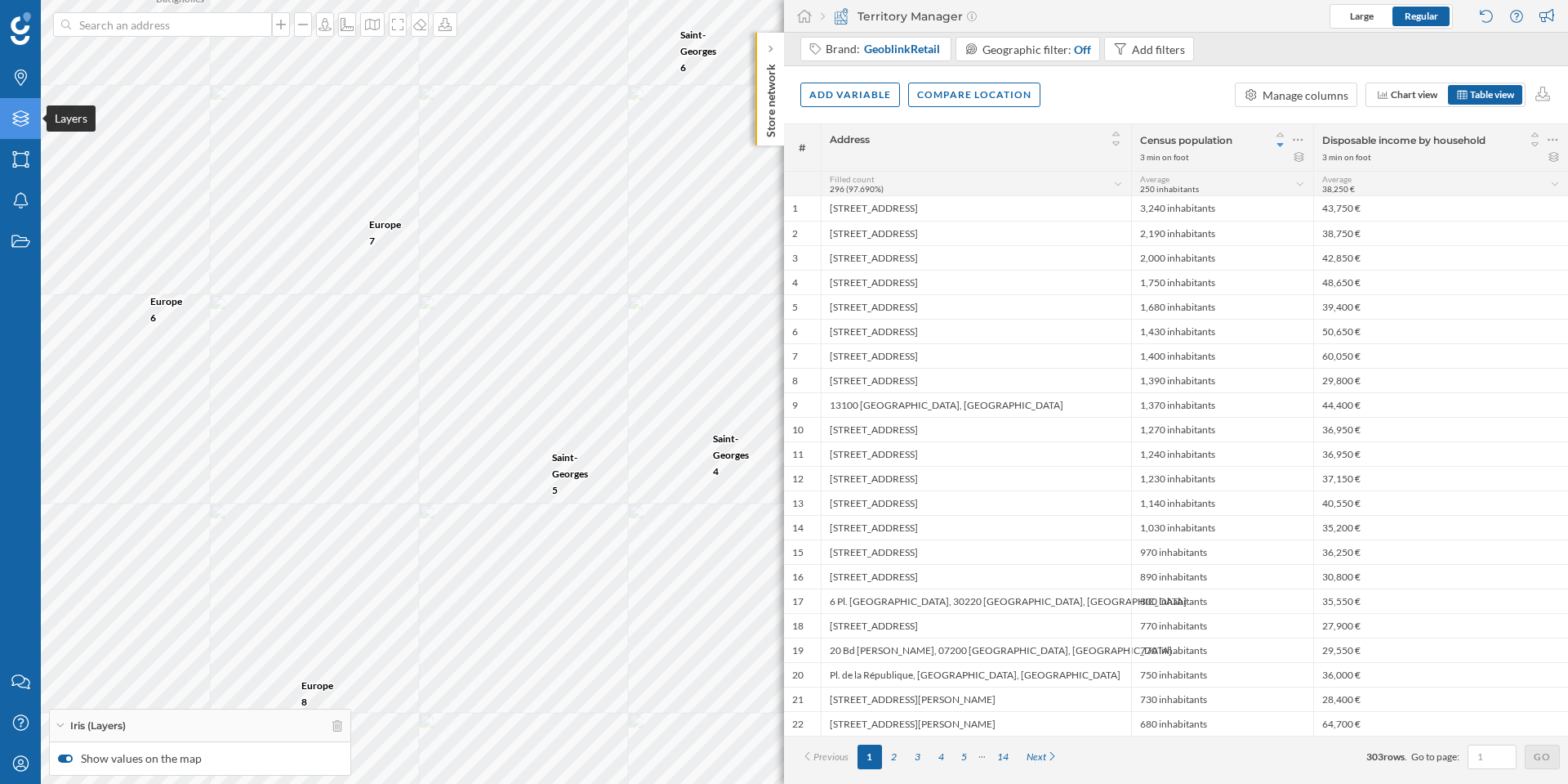
click at [35, 124] on div "Layers" at bounding box center [20, 118] width 41 height 41
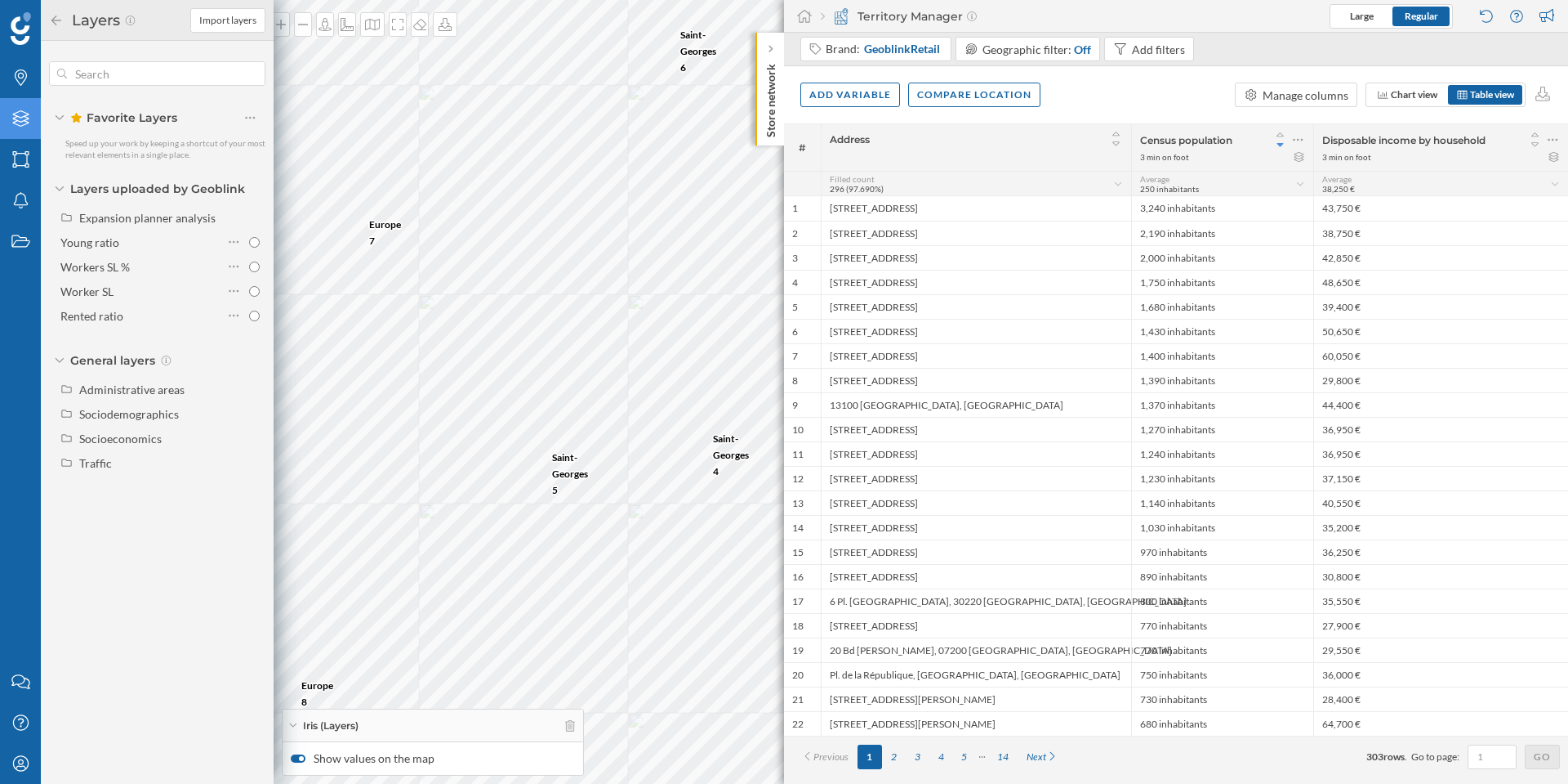
click at [35, 125] on div "Layers" at bounding box center [20, 118] width 41 height 41
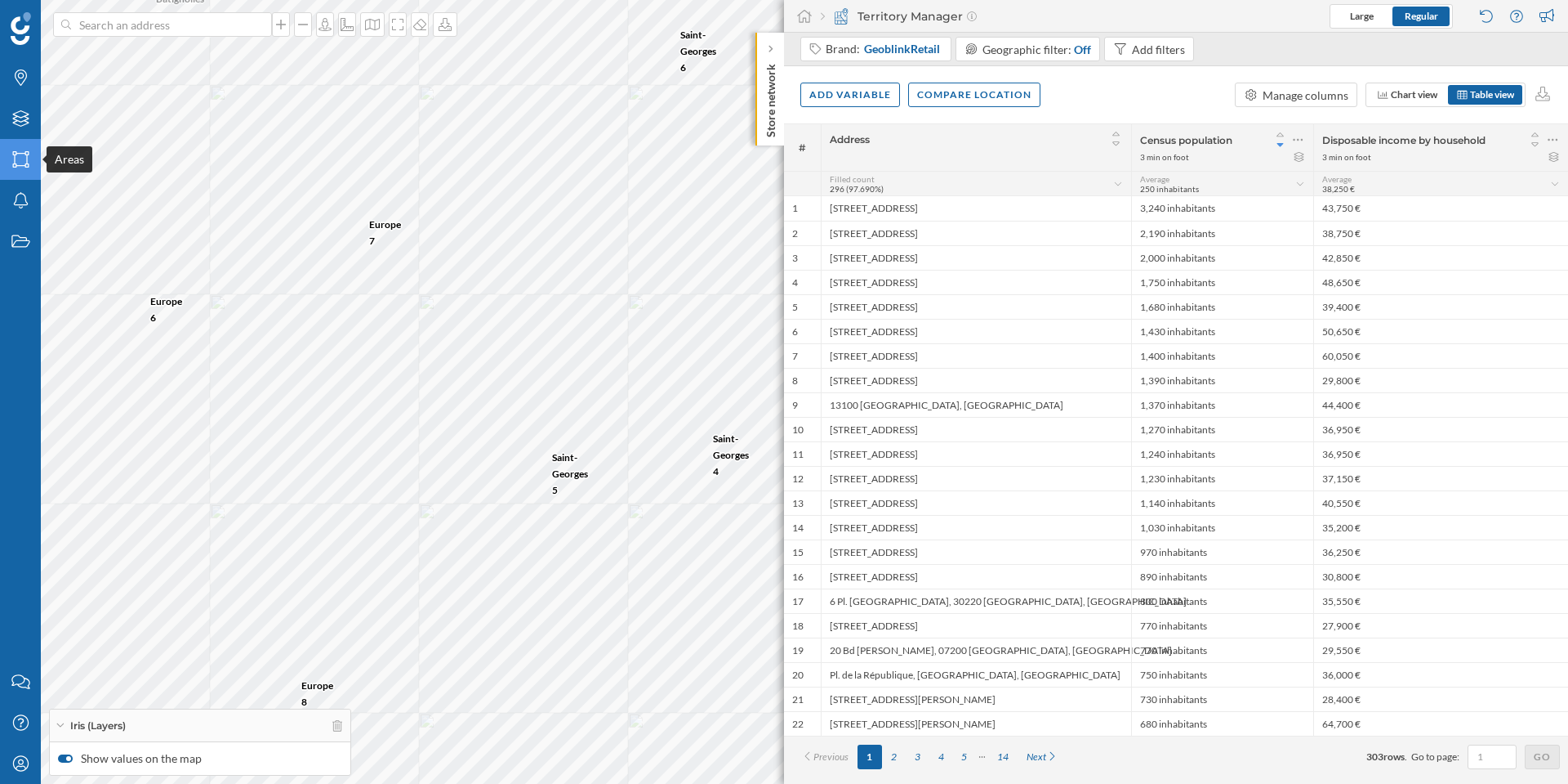
click at [18, 166] on icon "Areas" at bounding box center [21, 159] width 20 height 16
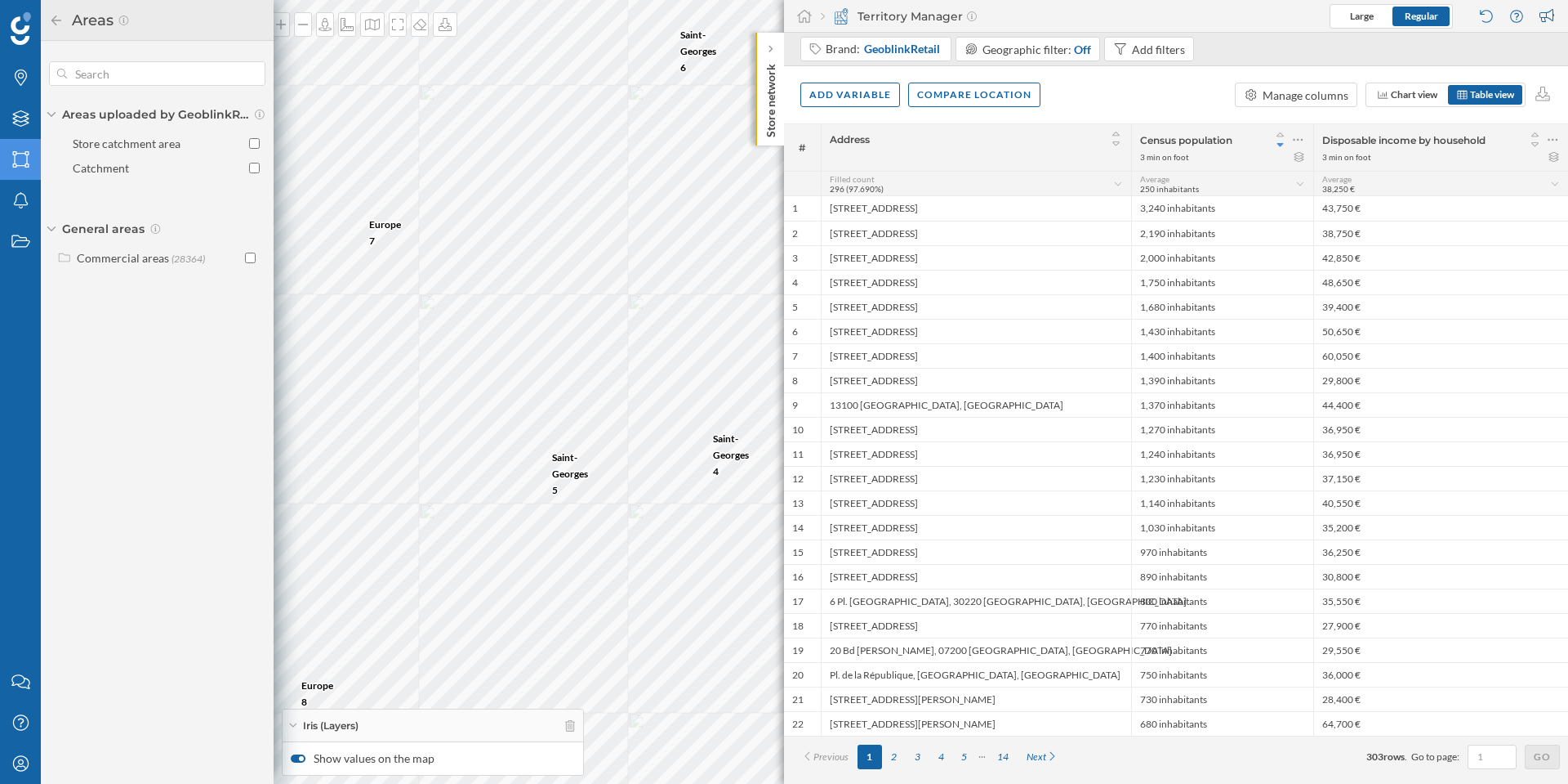
click at [12, 154] on icon at bounding box center [20, 159] width 16 height 16
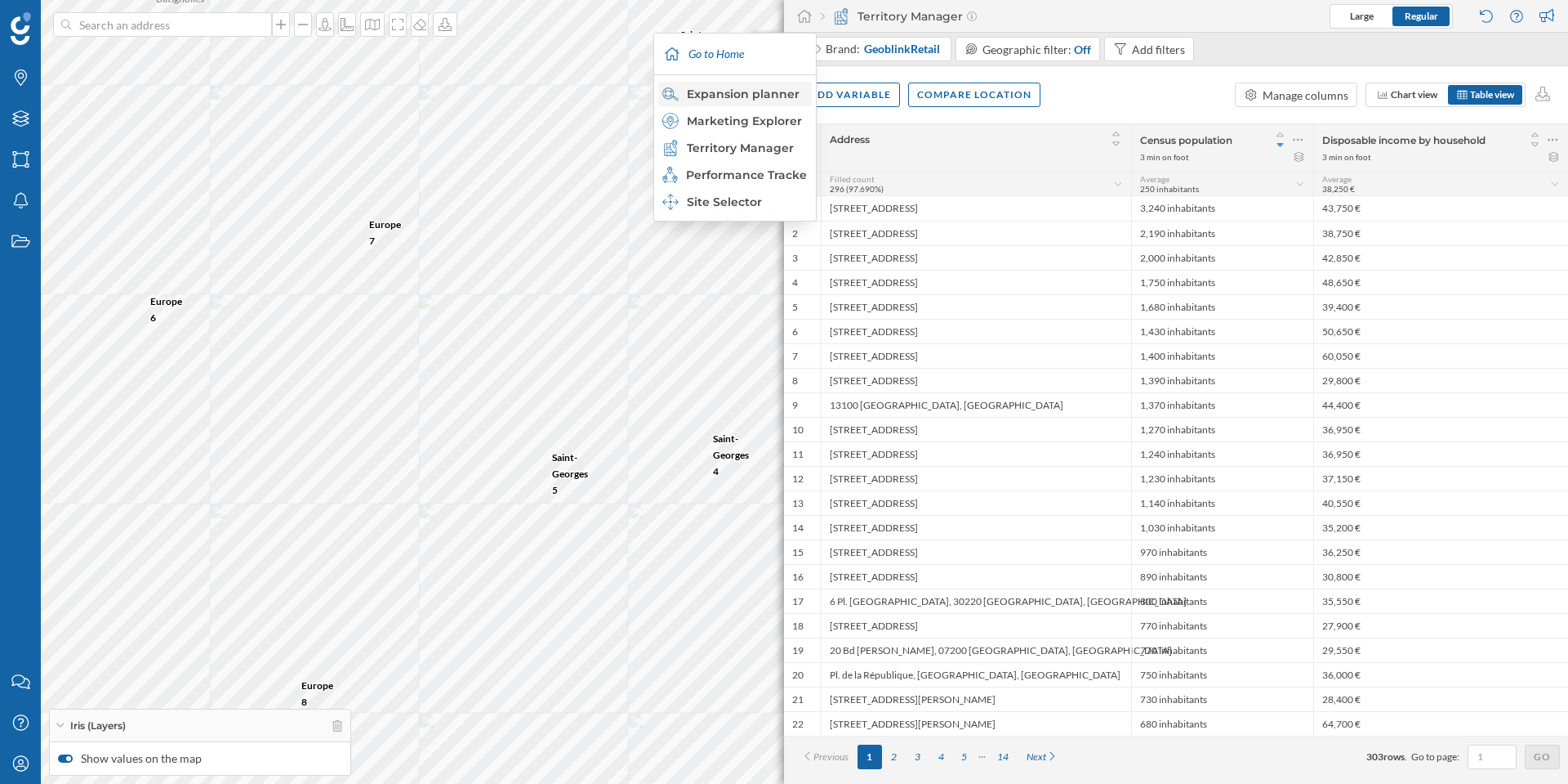
click at [721, 97] on div "Expansion planner" at bounding box center [733, 94] width 143 height 16
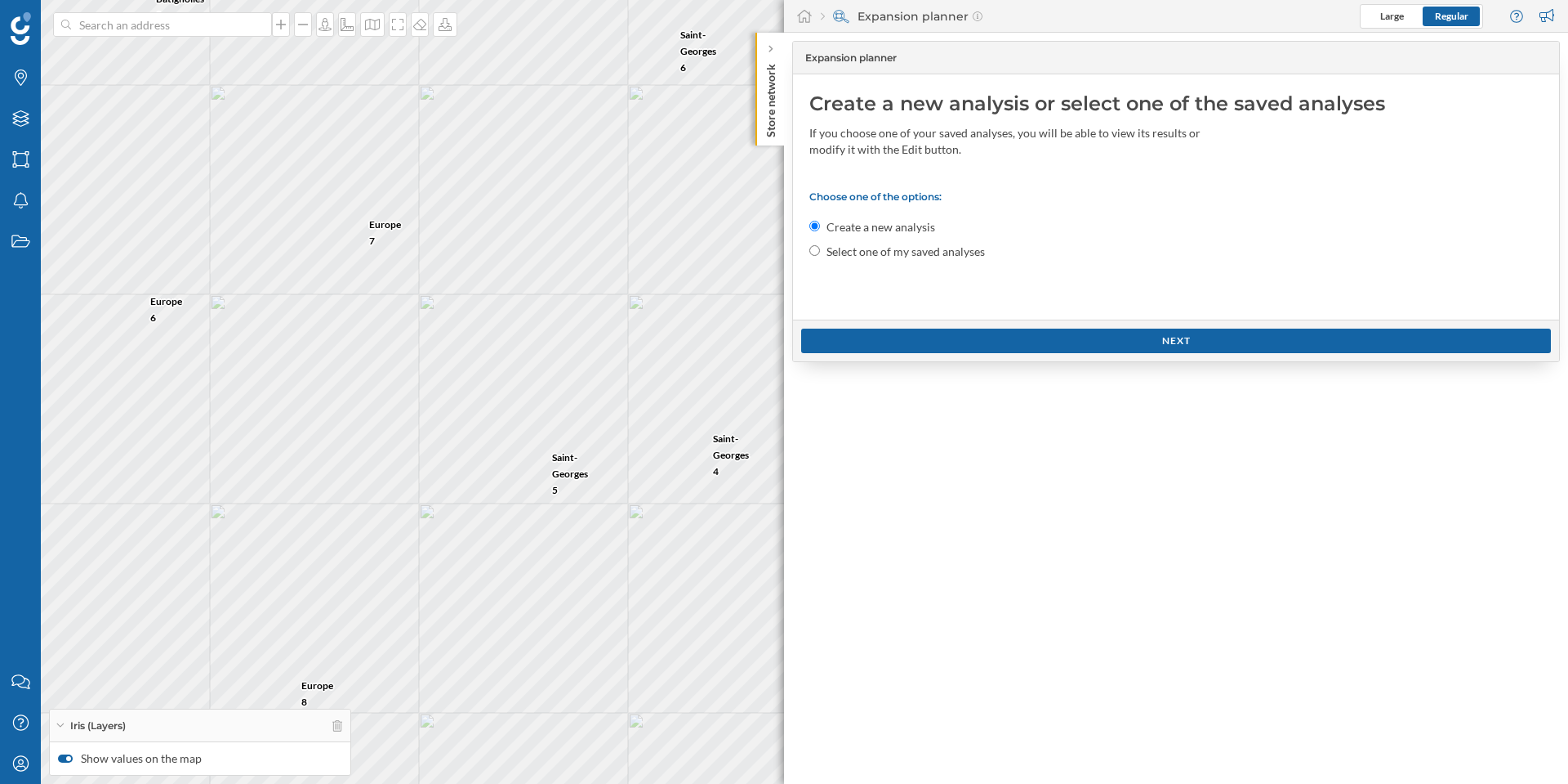
click at [874, 25] on div "Expansion planner Large Regular" at bounding box center [1176, 16] width 784 height 33
click at [863, 17] on div "Expansion planner" at bounding box center [901, 16] width 162 height 16
click at [819, 17] on div "Expansion planner Large Regular" at bounding box center [1176, 16] width 784 height 33
click at [726, 151] on div "Territory Manager" at bounding box center [733, 148] width 143 height 16
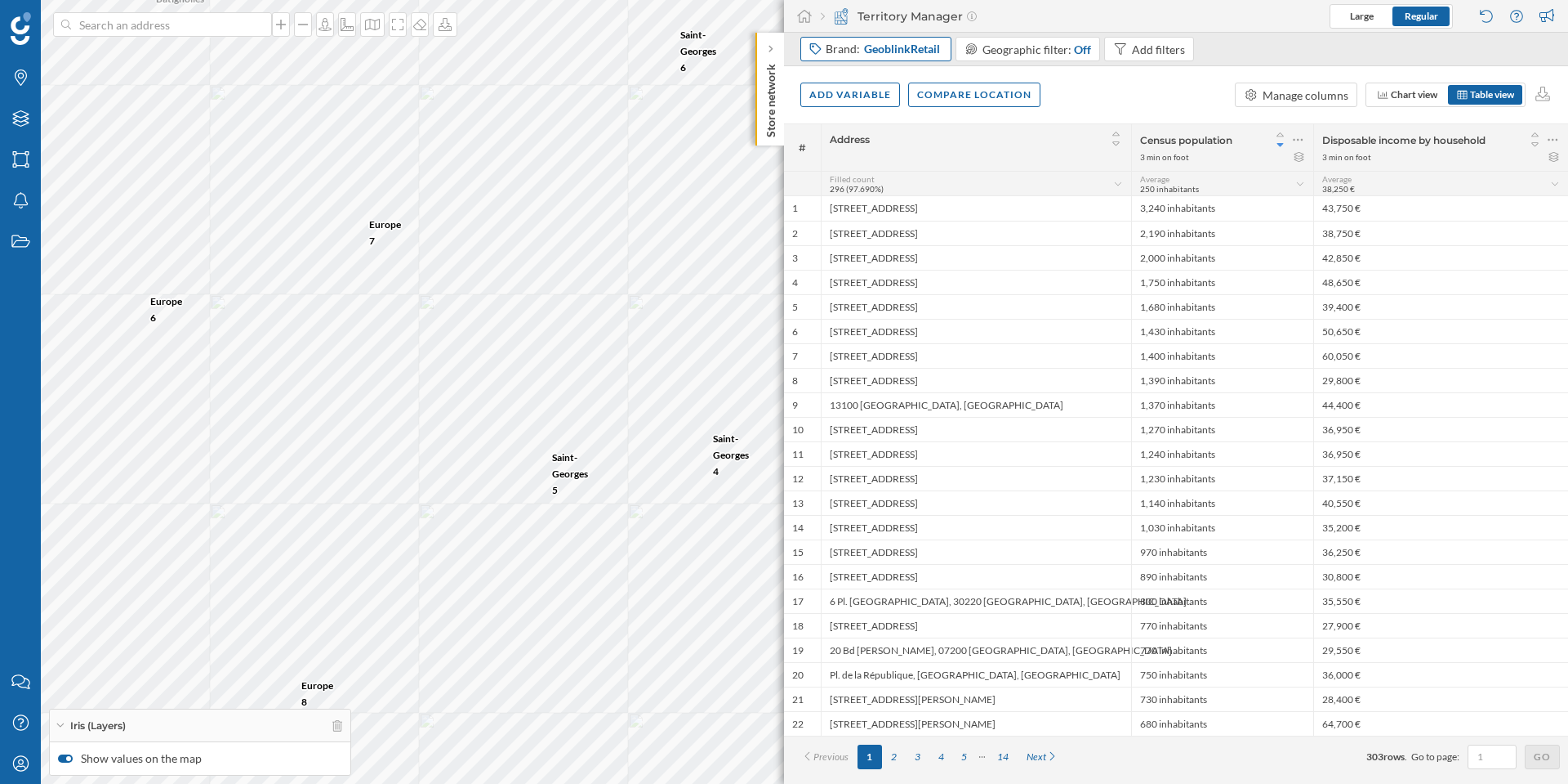
click at [905, 58] on div "Brand: GeoblinkRetail" at bounding box center [876, 48] width 151 height 25
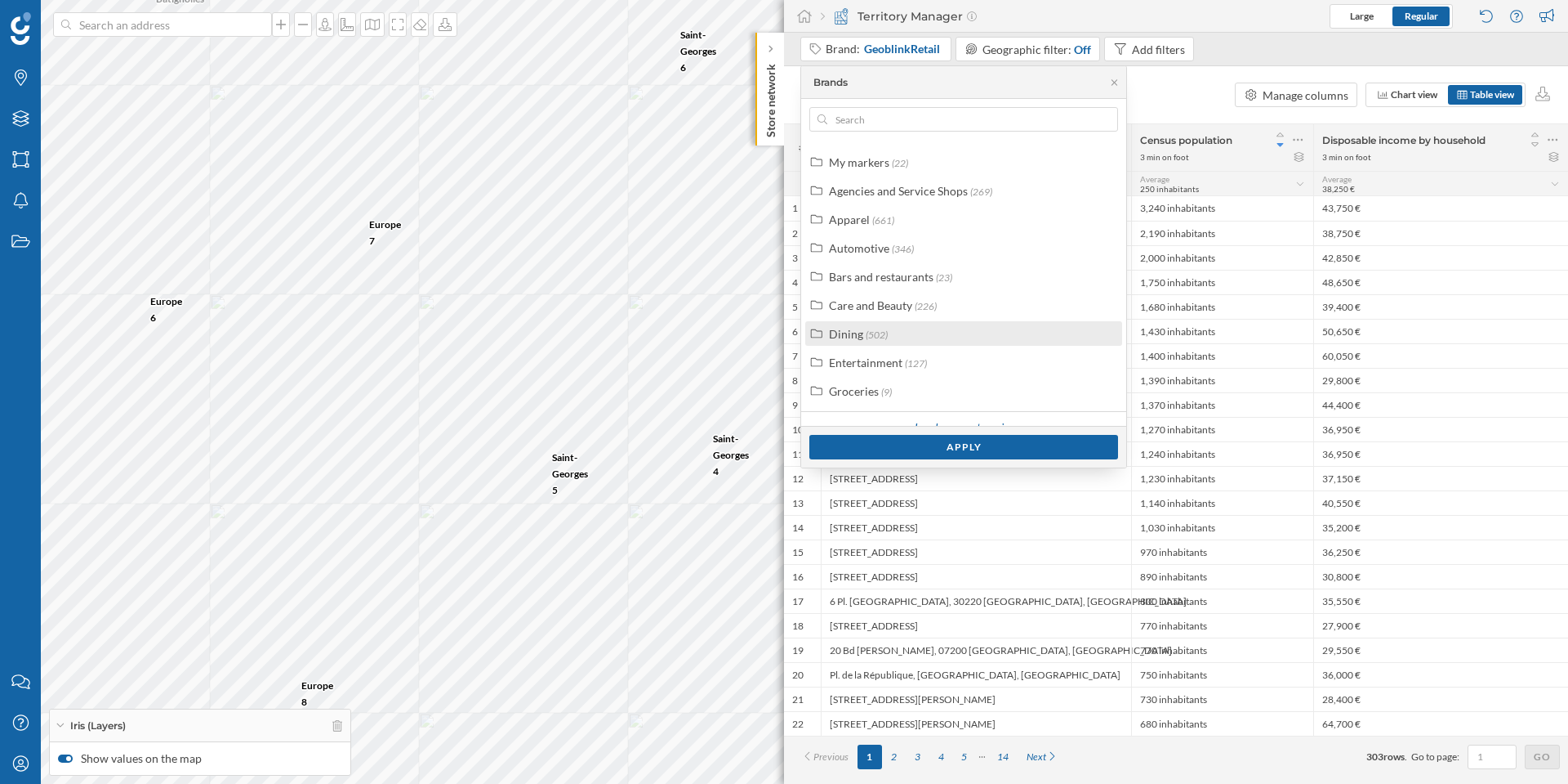
scroll to position [41, 0]
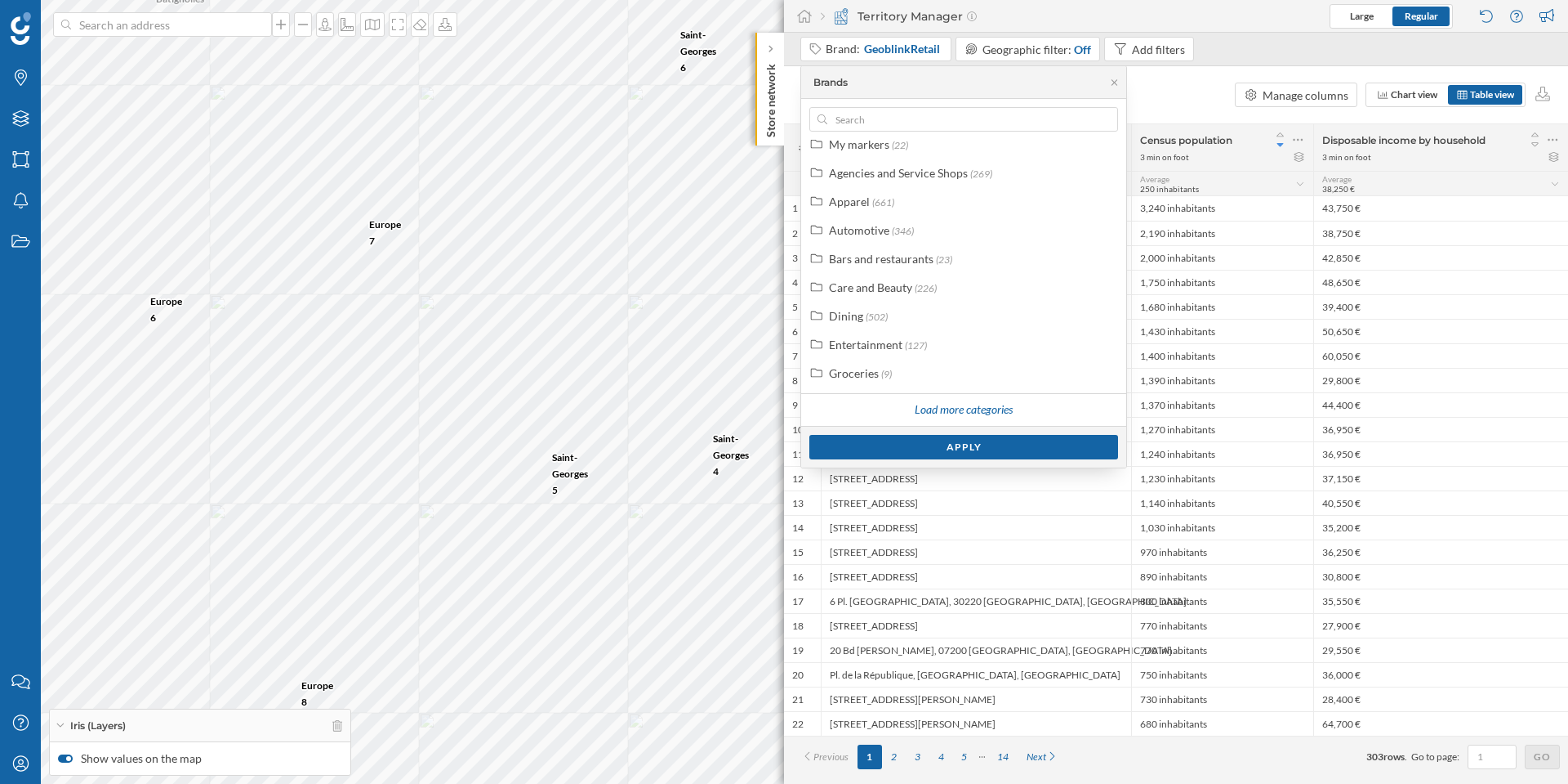
click at [1331, 51] on div "Brand: GeoblinkRetail Geographic filter: Off Add filters" at bounding box center [1176, 49] width 784 height 34
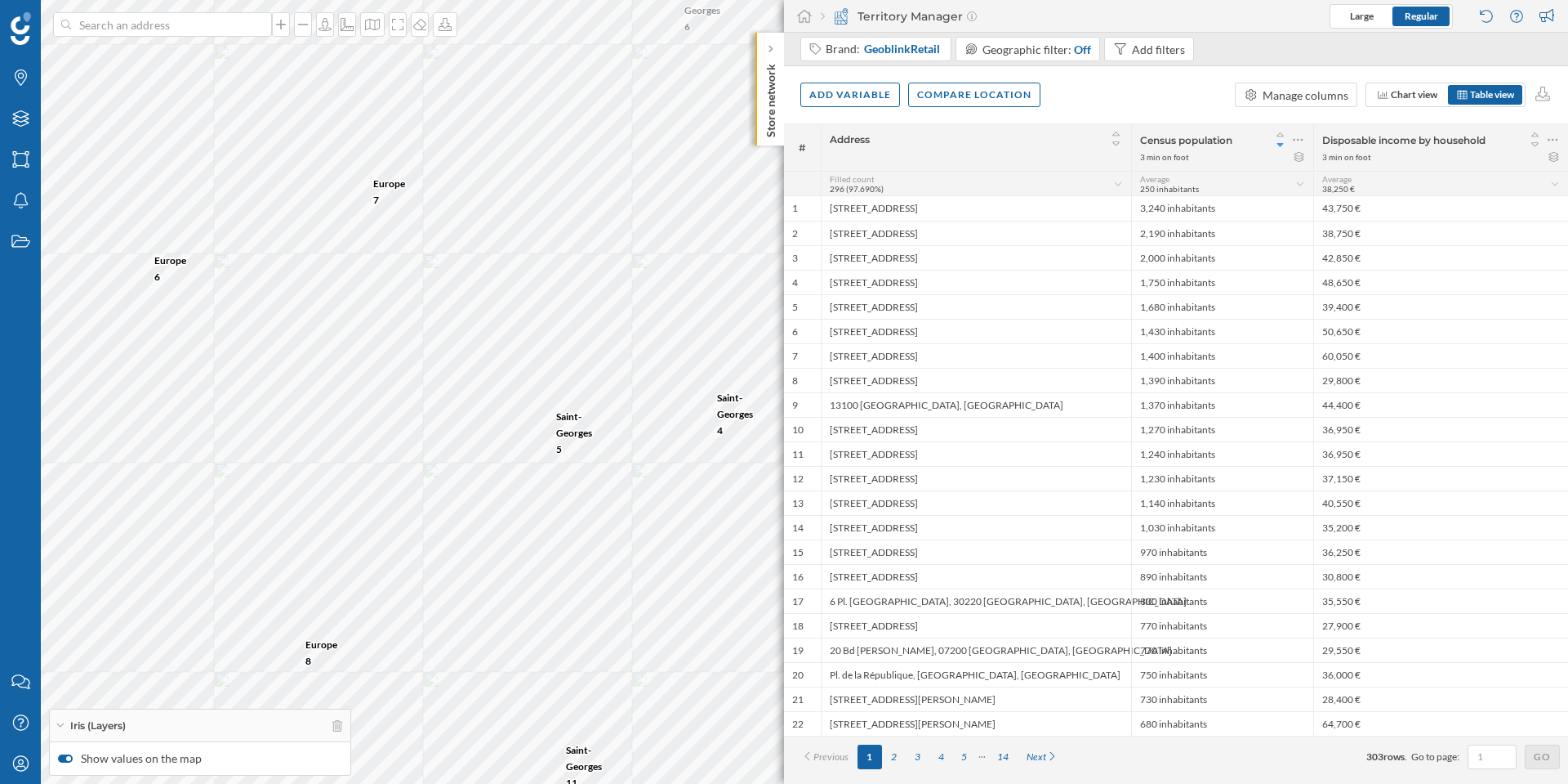
click at [767, 73] on p "Store network" at bounding box center [771, 98] width 16 height 80
